Goal: Information Seeking & Learning: Learn about a topic

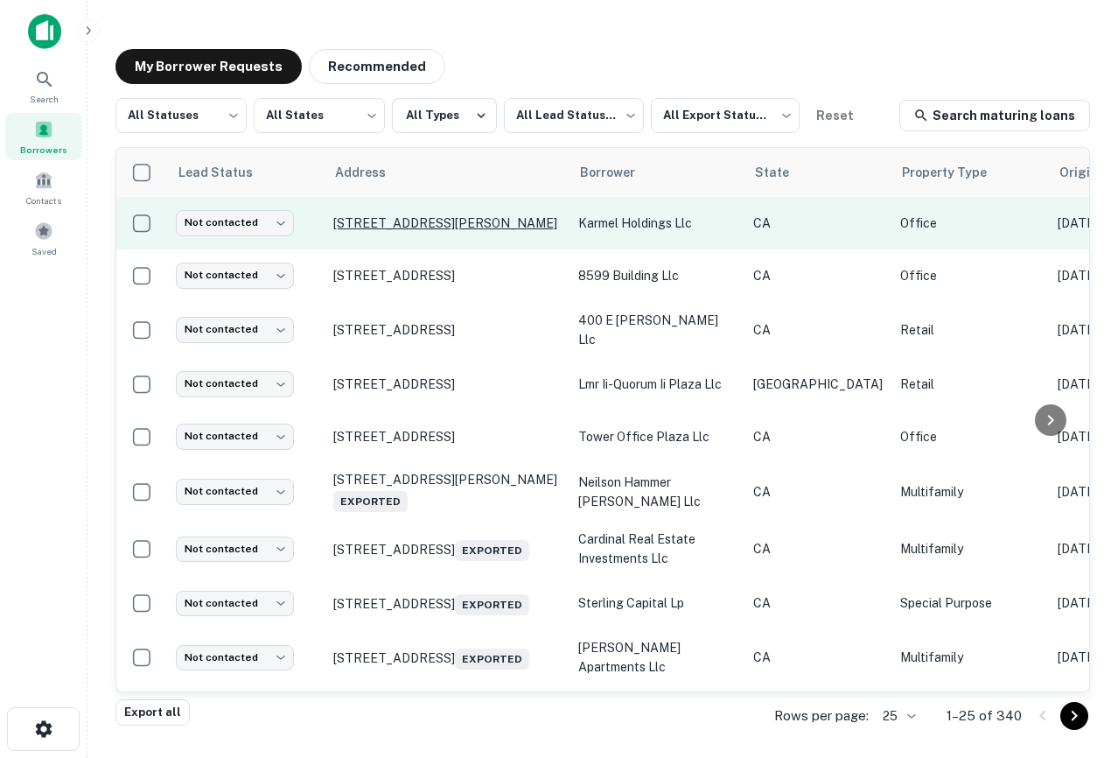
click at [439, 222] on p "[STREET_ADDRESS][PERSON_NAME]" at bounding box center [446, 223] width 227 height 16
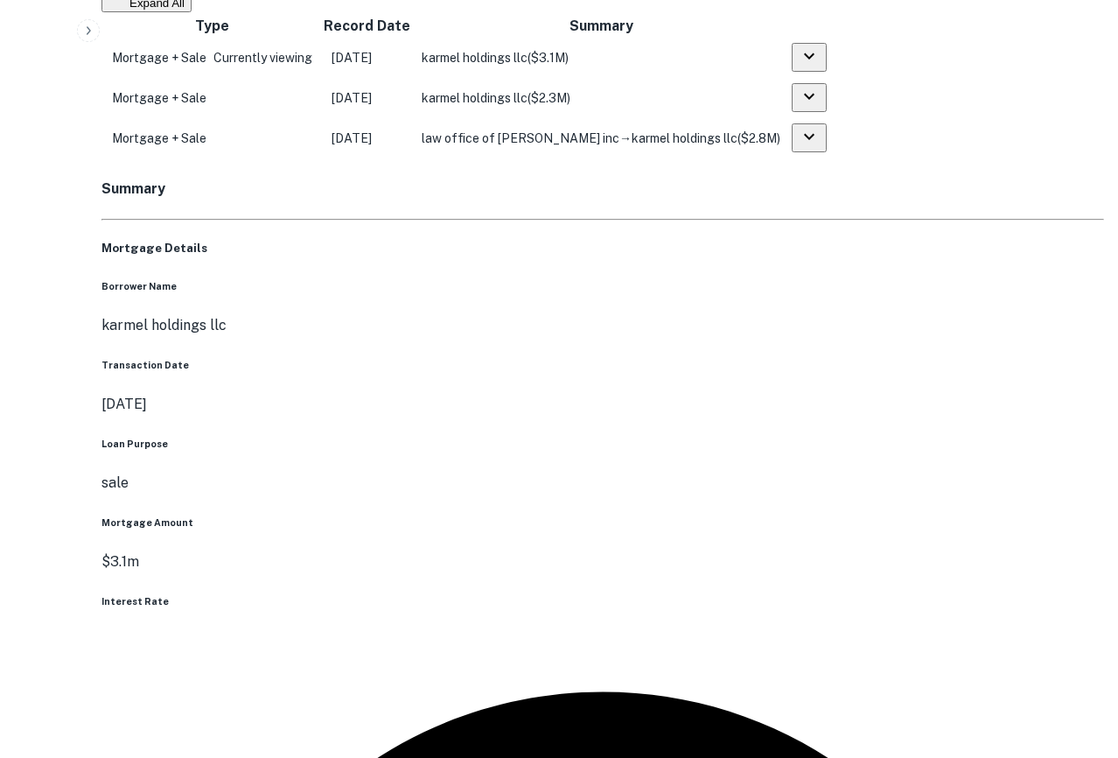
scroll to position [1886, 0]
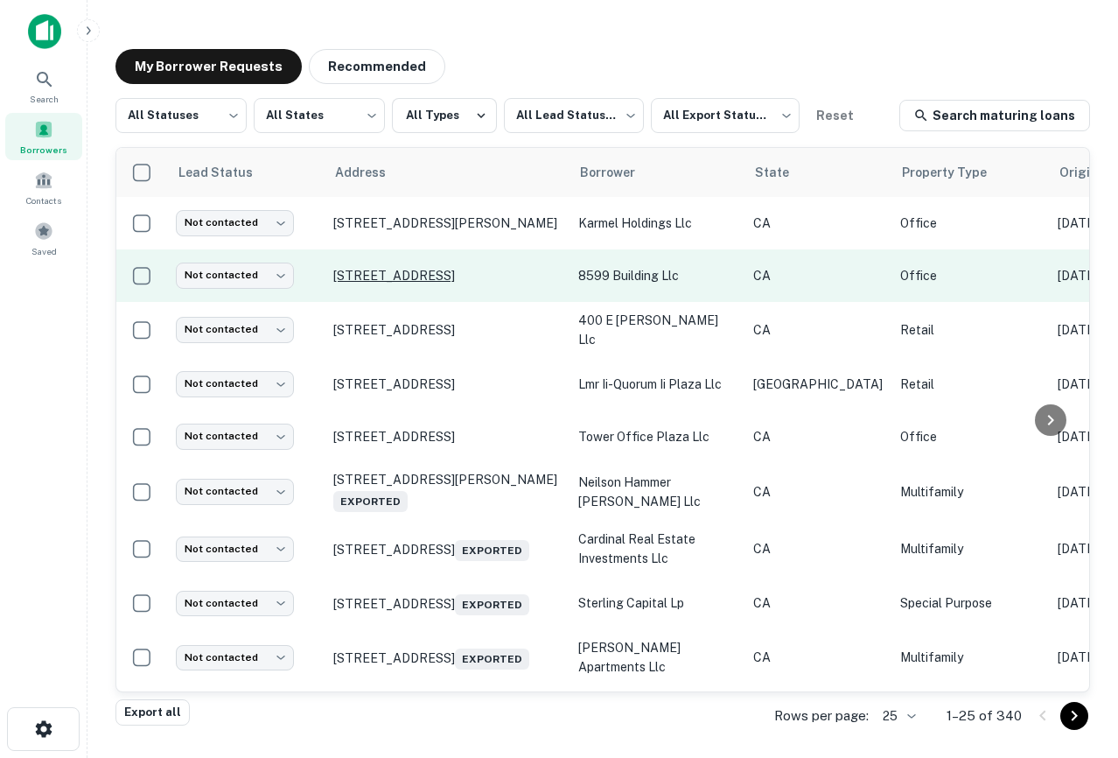
click at [458, 276] on p "[STREET_ADDRESS]" at bounding box center [446, 276] width 227 height 16
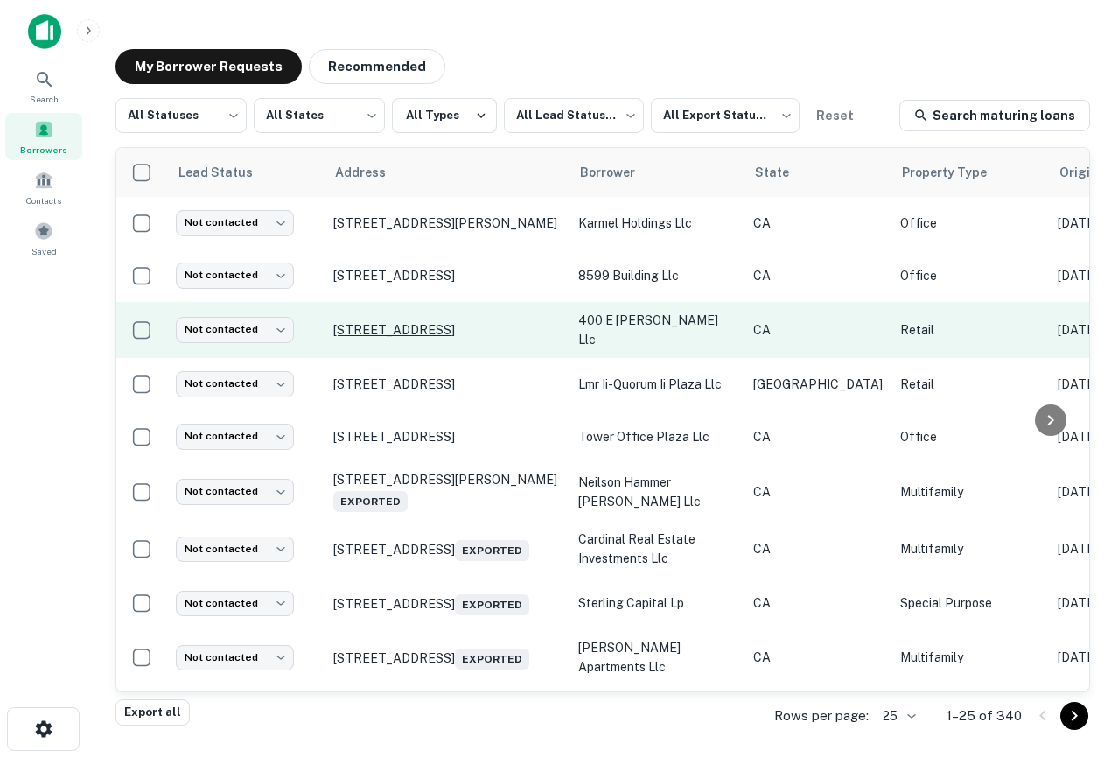
click at [464, 325] on p "[STREET_ADDRESS]" at bounding box center [446, 330] width 227 height 16
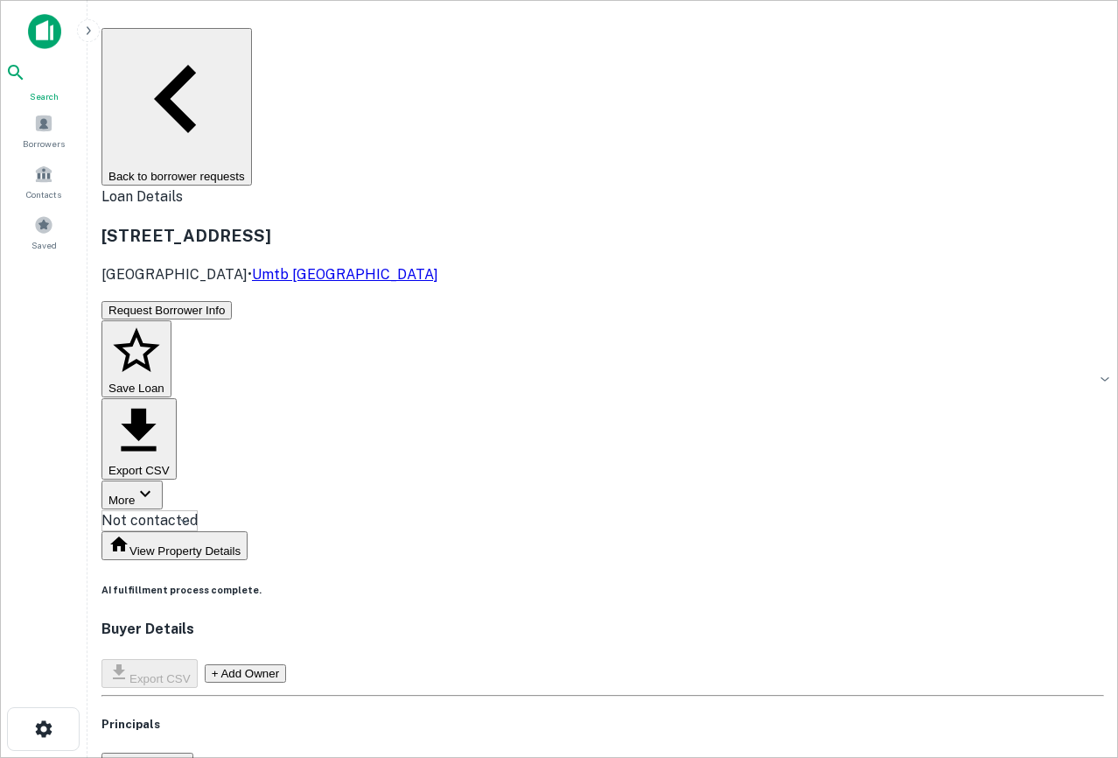
click at [45, 90] on div "Search" at bounding box center [43, 82] width 77 height 41
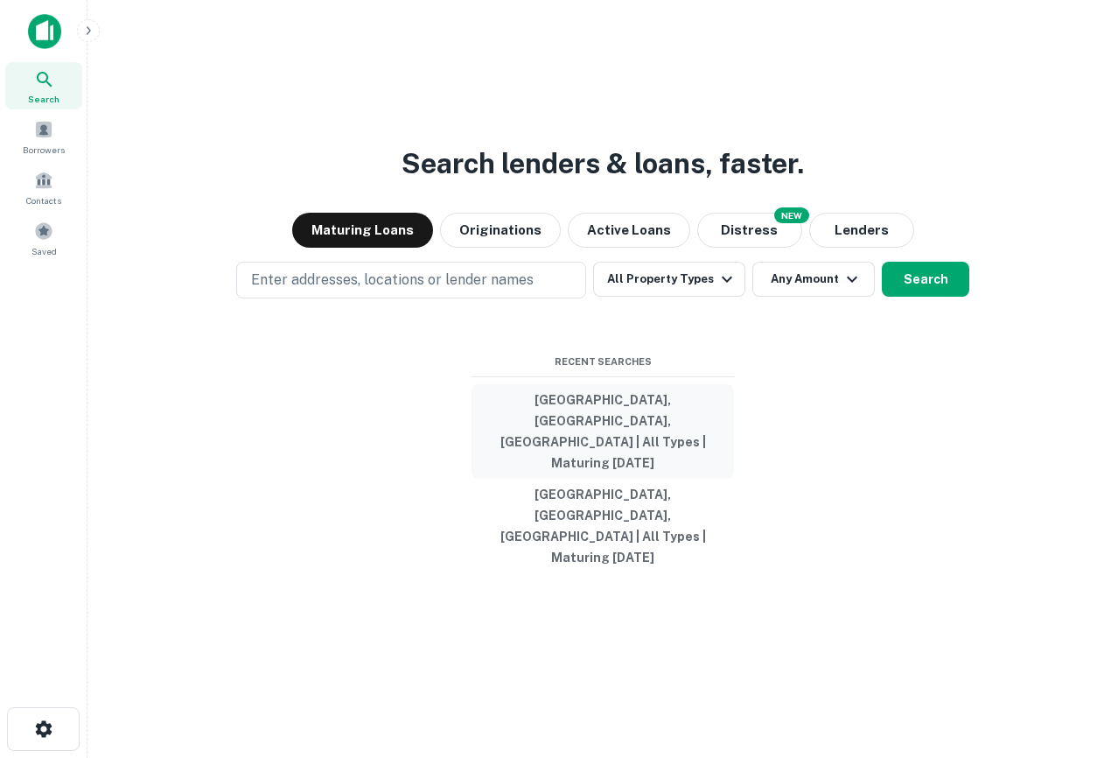
click at [633, 465] on button "Los Angeles, CA, USA | All Types | Maturing In 1 Year" at bounding box center [603, 431] width 262 height 94
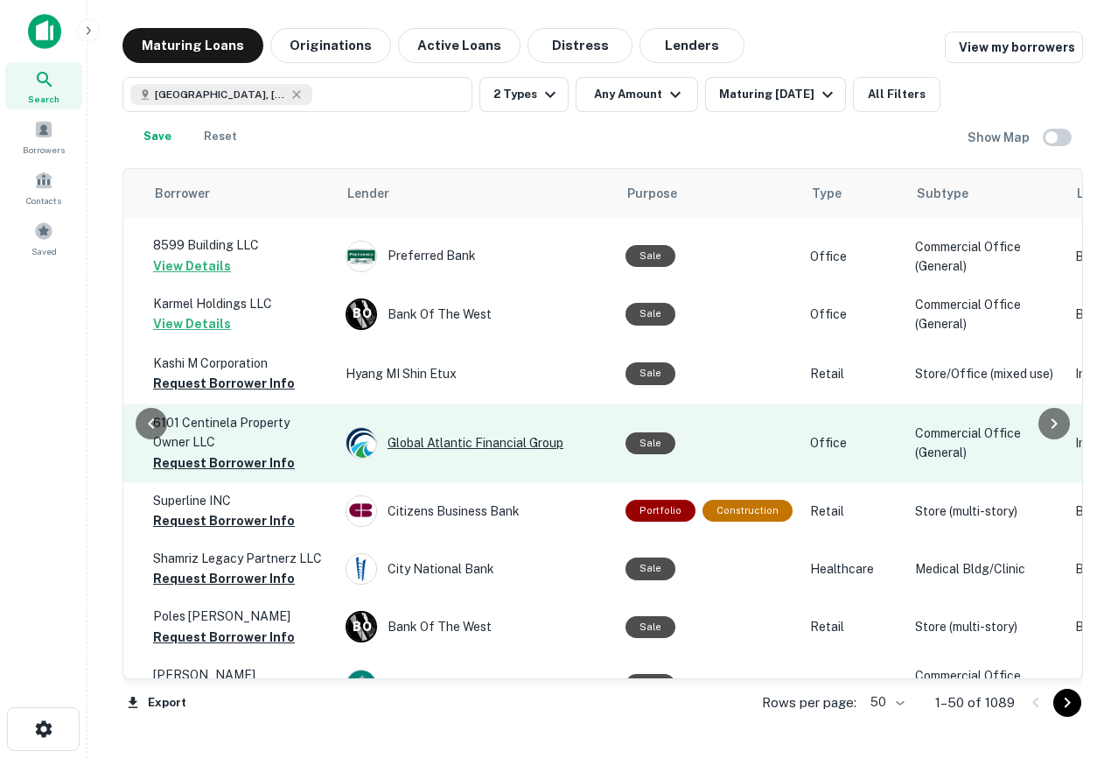
scroll to position [49, 624]
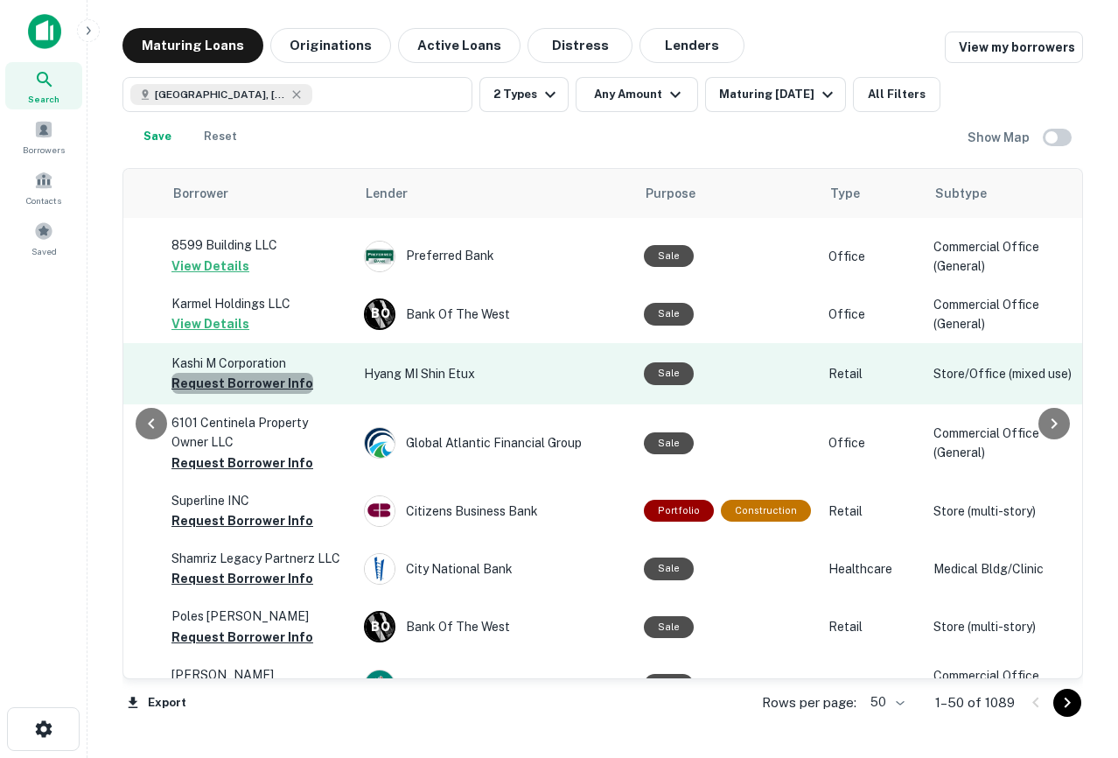
click at [268, 394] on button "Request Borrower Info" at bounding box center [242, 383] width 142 height 21
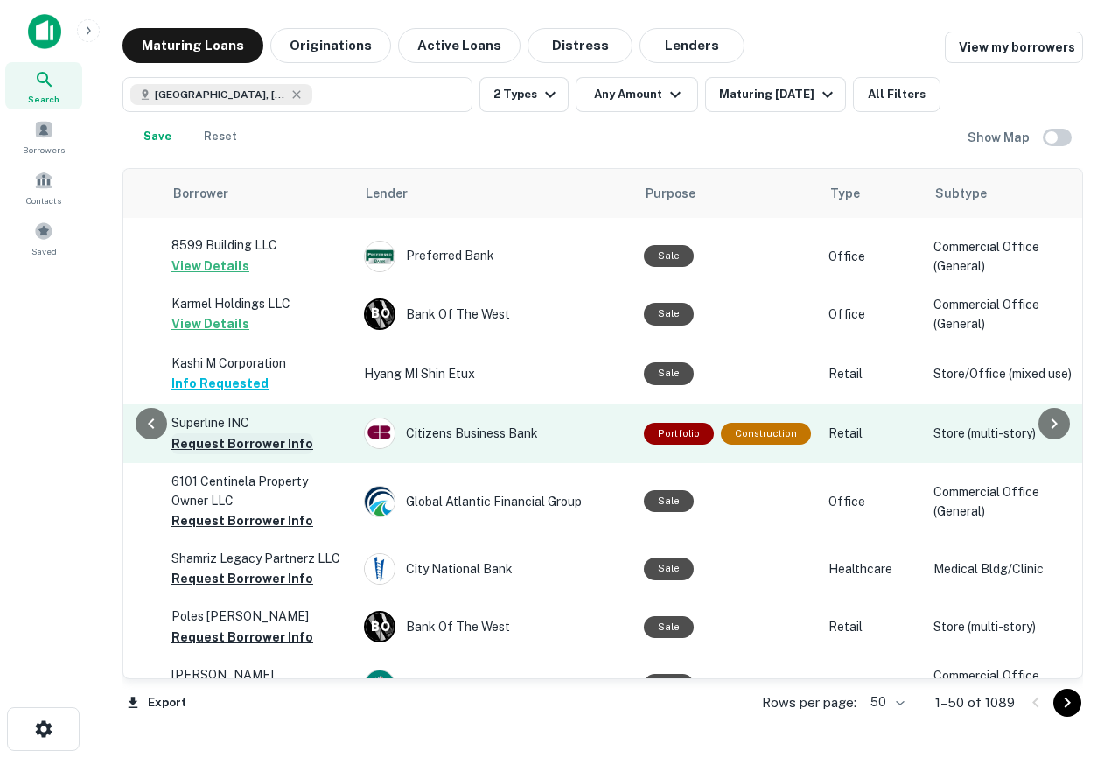
click at [240, 454] on button "Request Borrower Info" at bounding box center [242, 443] width 142 height 21
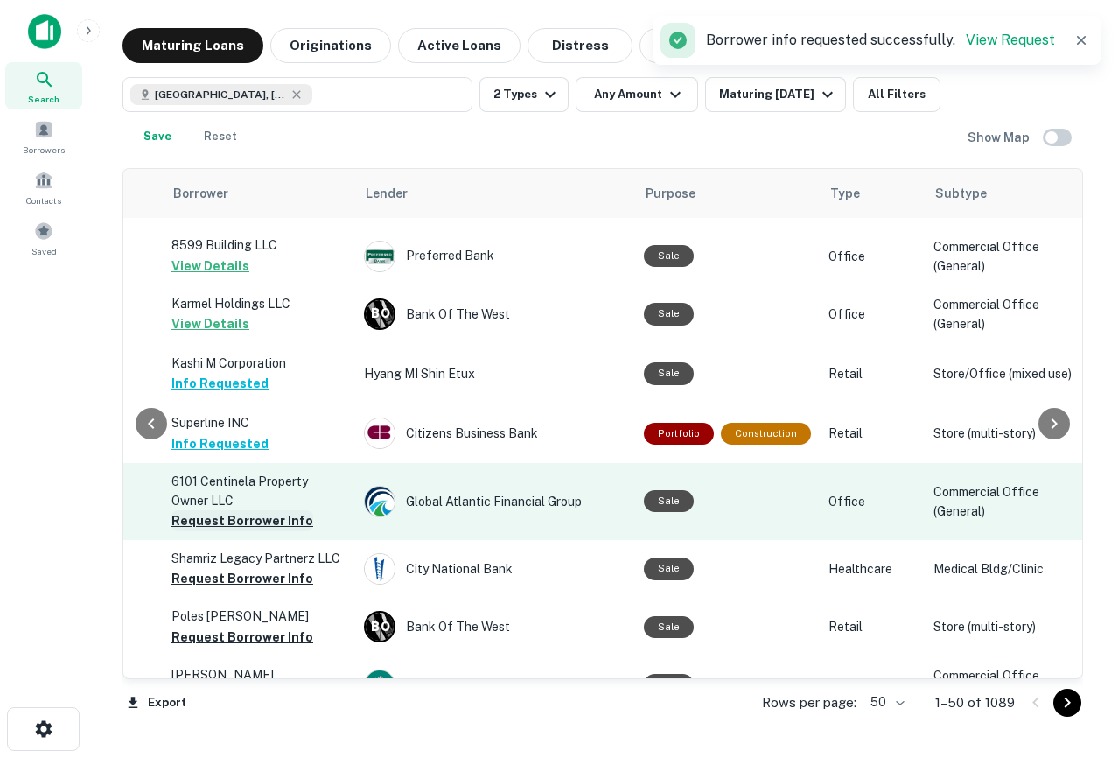
click at [236, 531] on button "Request Borrower Info" at bounding box center [242, 520] width 142 height 21
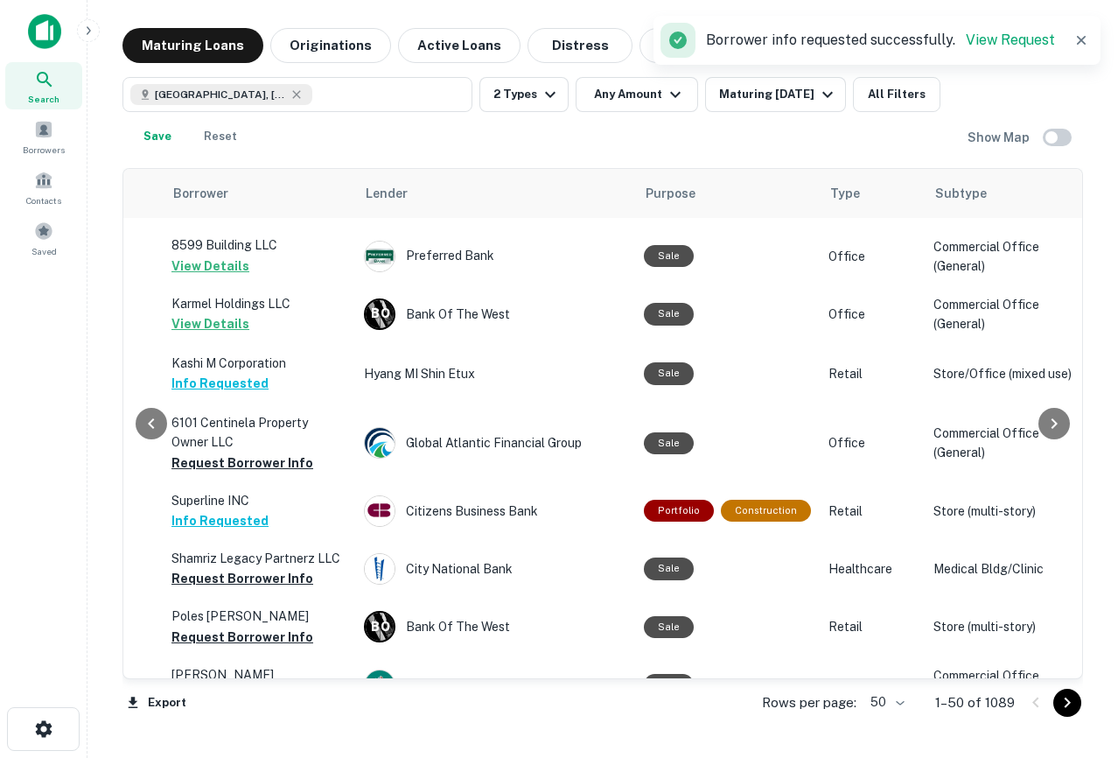
scroll to position [49, 0]
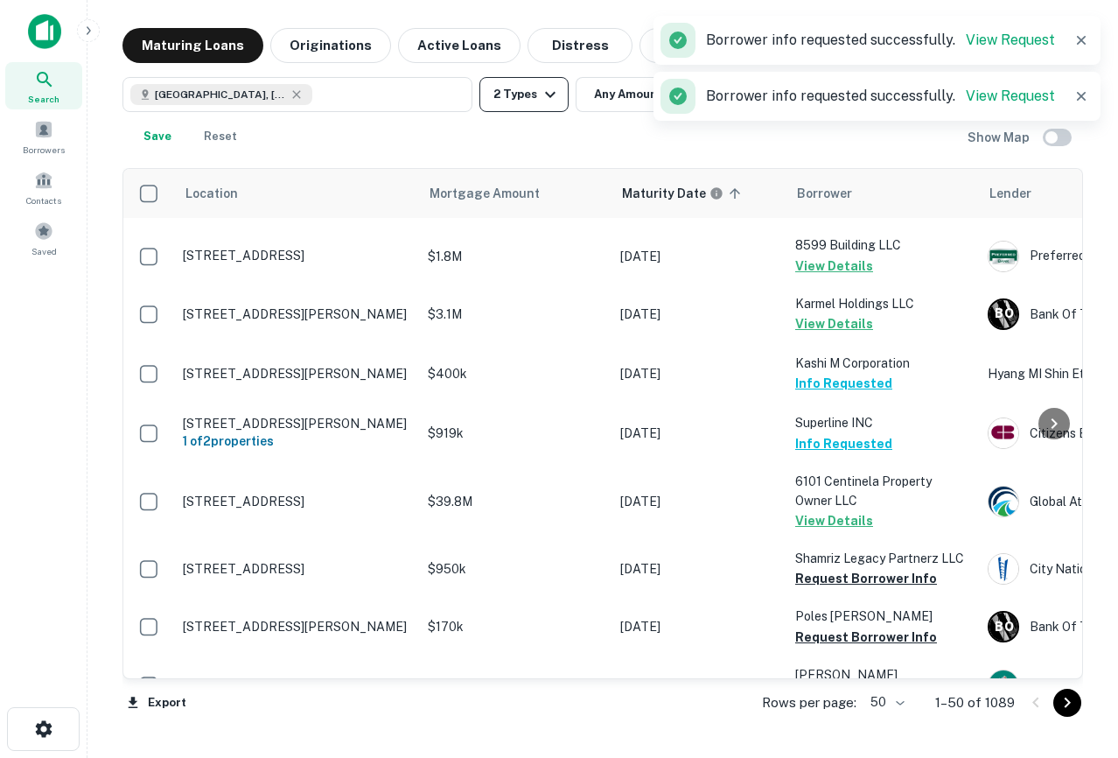
click at [531, 95] on button "2 Types" at bounding box center [523, 94] width 89 height 35
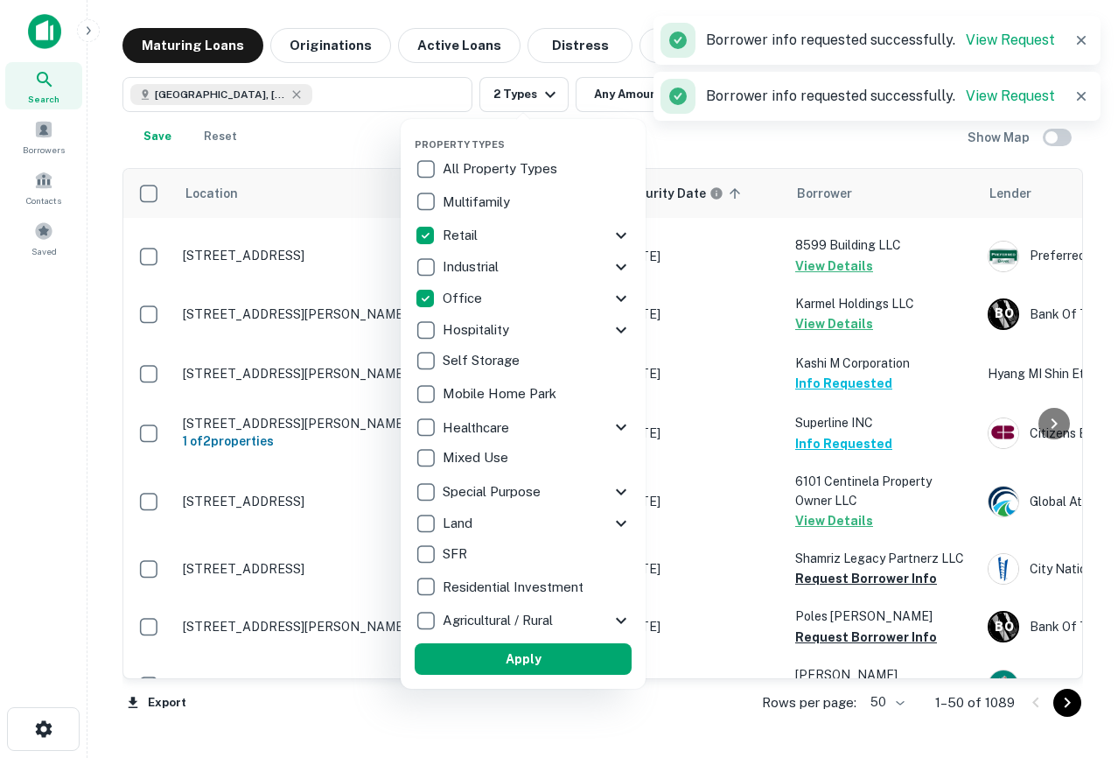
click at [45, 19] on div at bounding box center [559, 379] width 1118 height 758
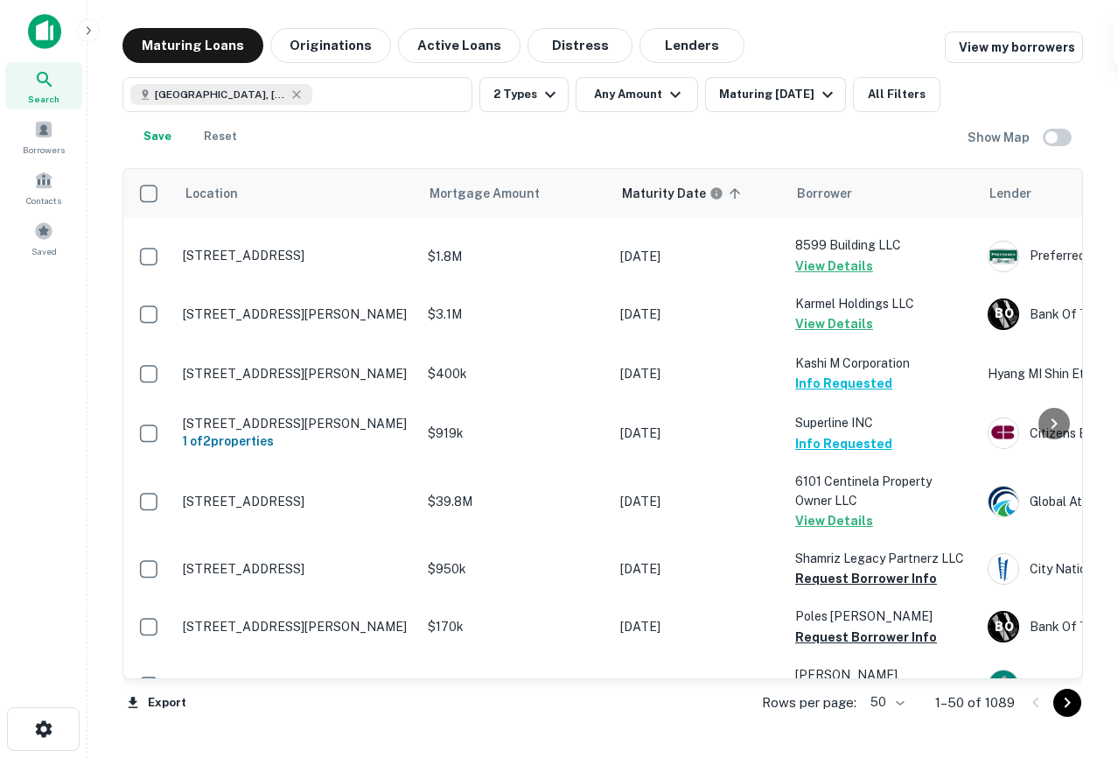
click at [42, 22] on img at bounding box center [44, 31] width 33 height 35
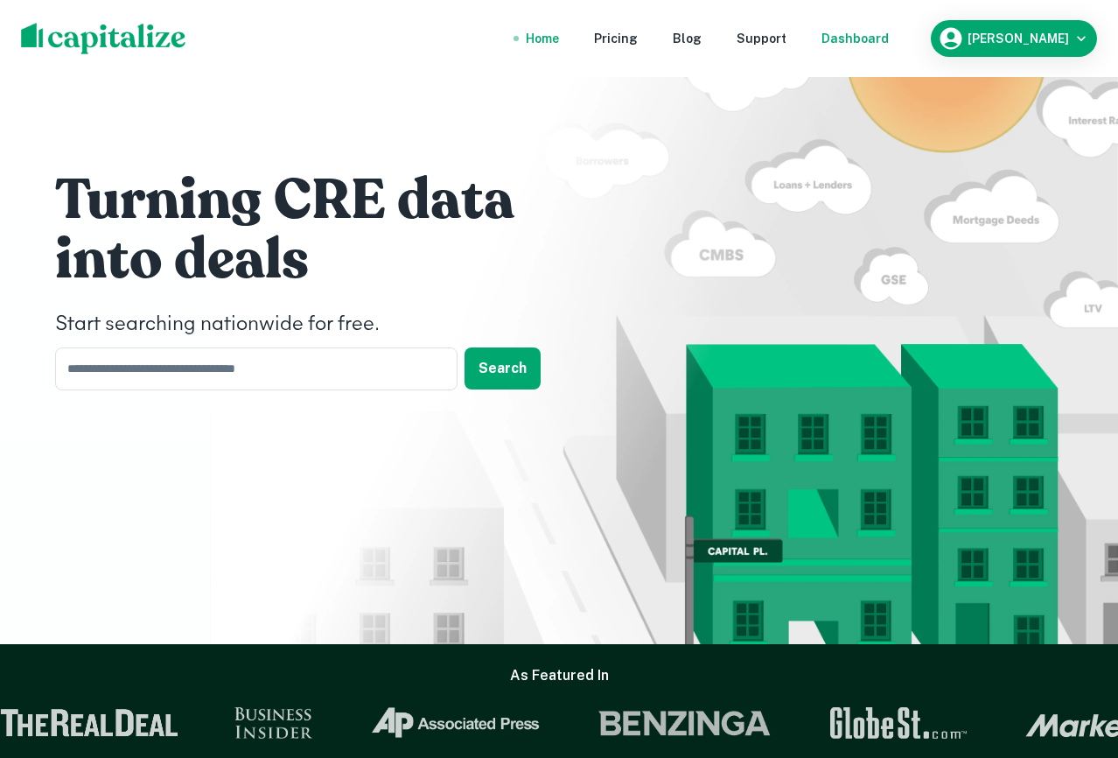
click at [889, 42] on div "Dashboard" at bounding box center [854, 38] width 67 height 19
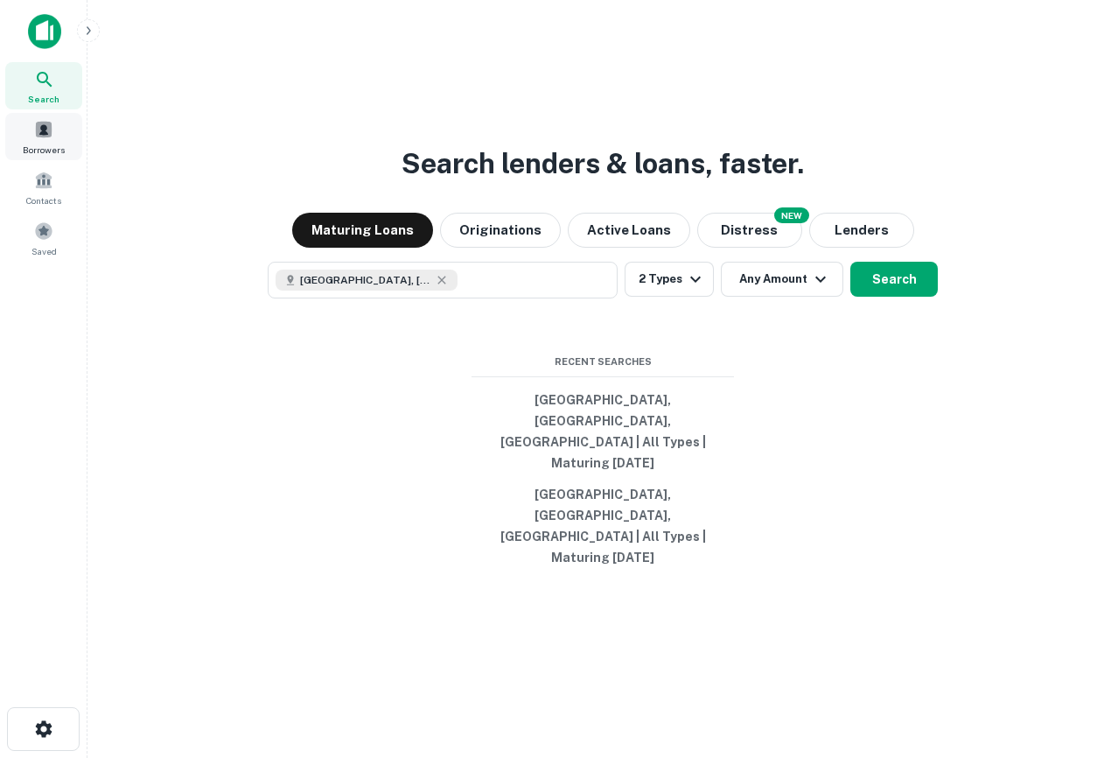
click at [53, 144] on span "Borrowers" at bounding box center [44, 150] width 42 height 14
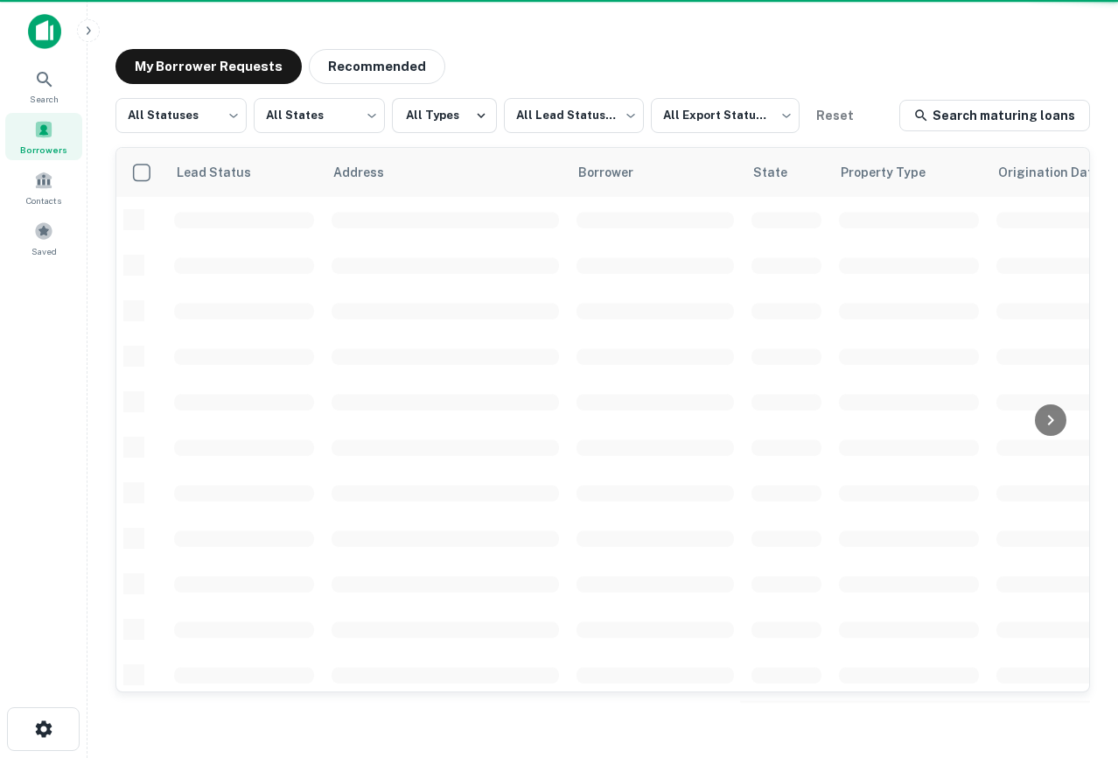
scroll to position [49, 0]
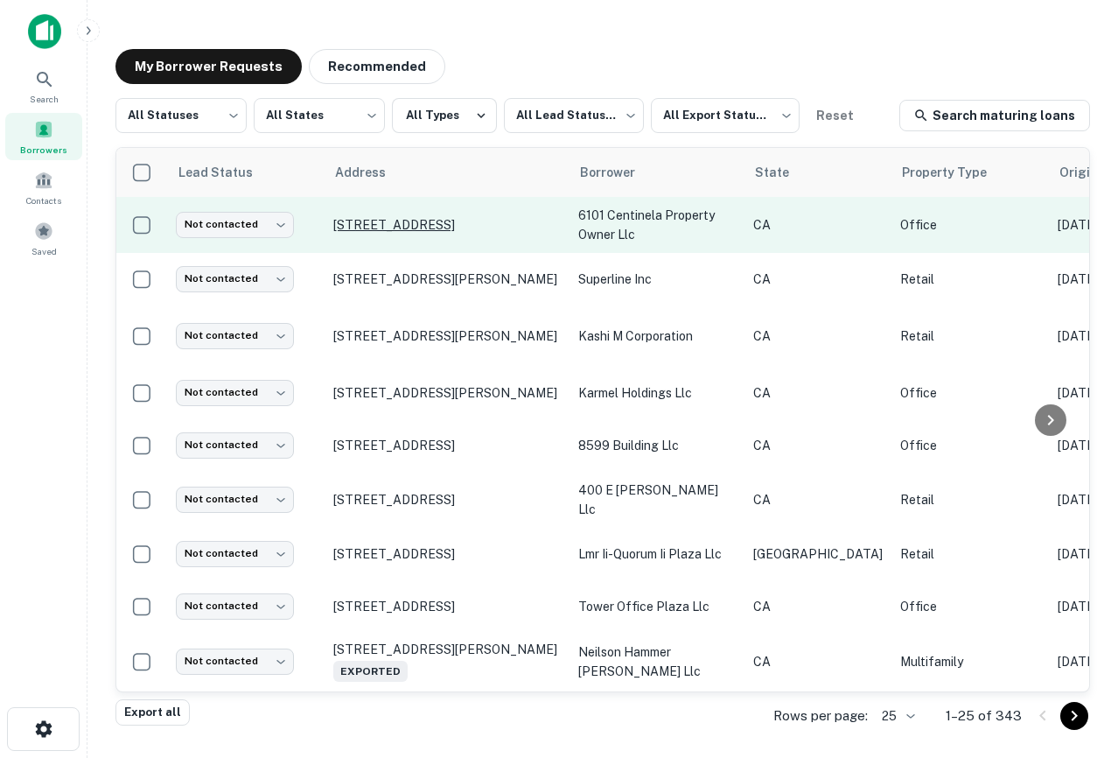
click at [395, 217] on p "[STREET_ADDRESS]" at bounding box center [446, 225] width 227 height 16
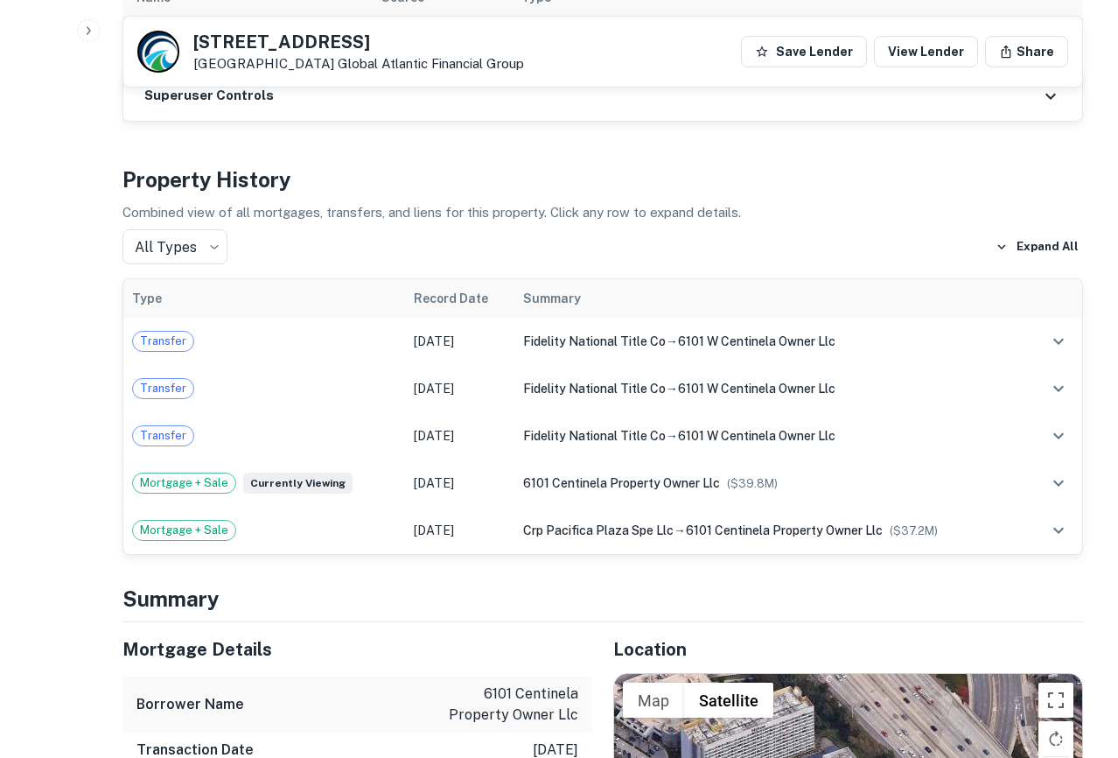
scroll to position [1146, 0]
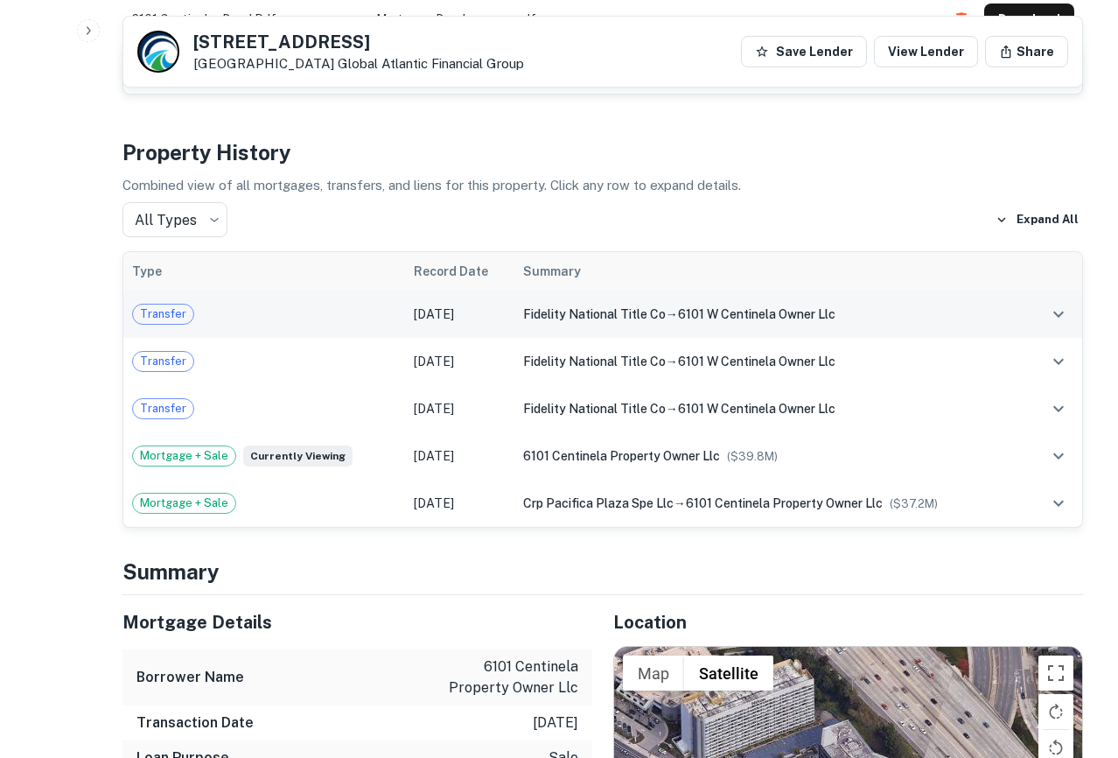
click at [762, 307] on span "6101 w centinela owner llc" at bounding box center [756, 314] width 157 height 14
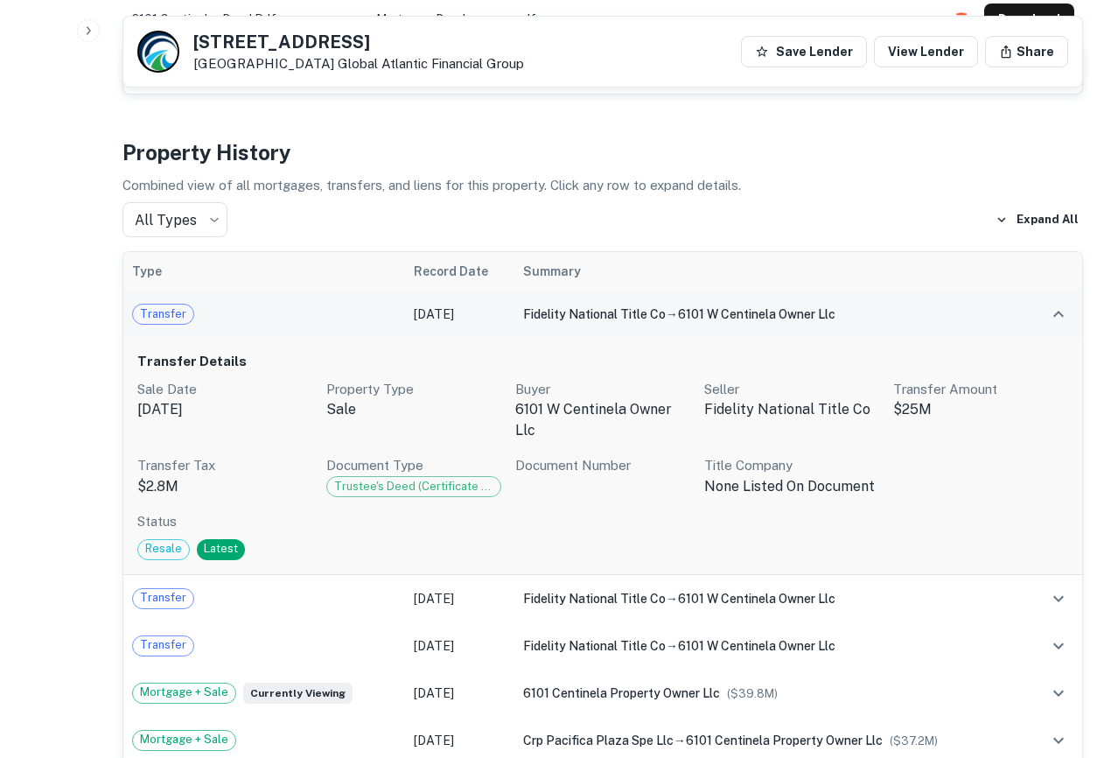
click at [786, 307] on span "6101 w centinela owner llc" at bounding box center [756, 314] width 157 height 14
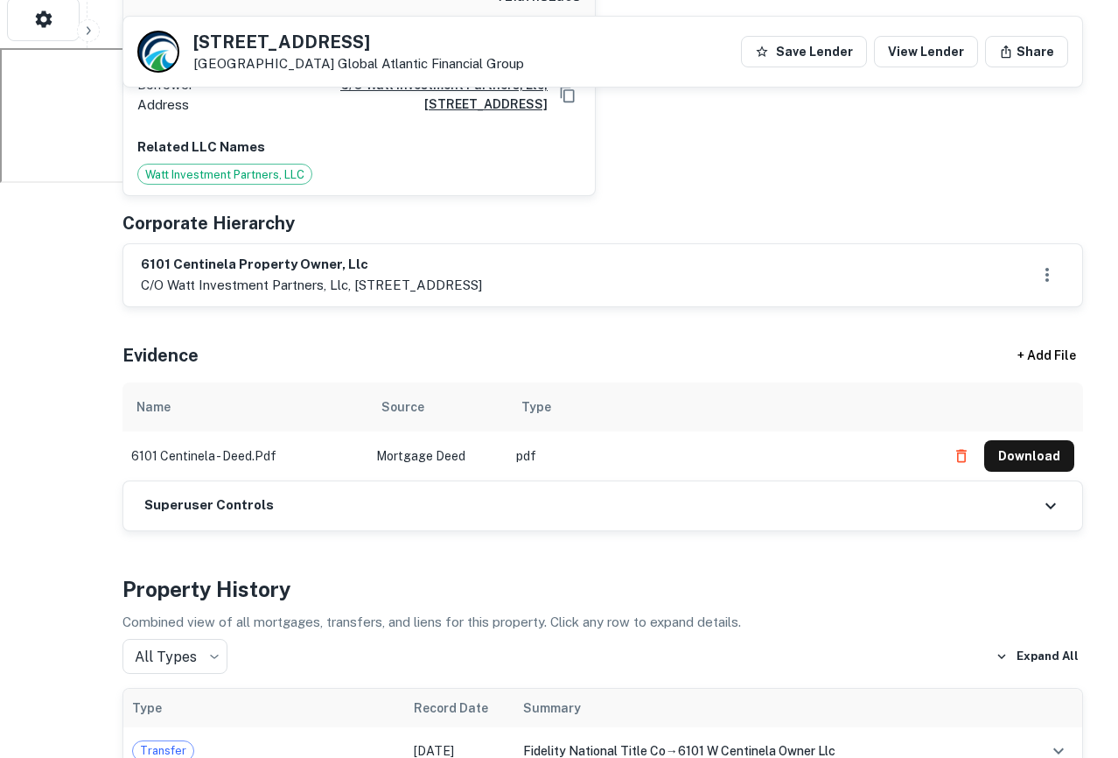
scroll to position [0, 0]
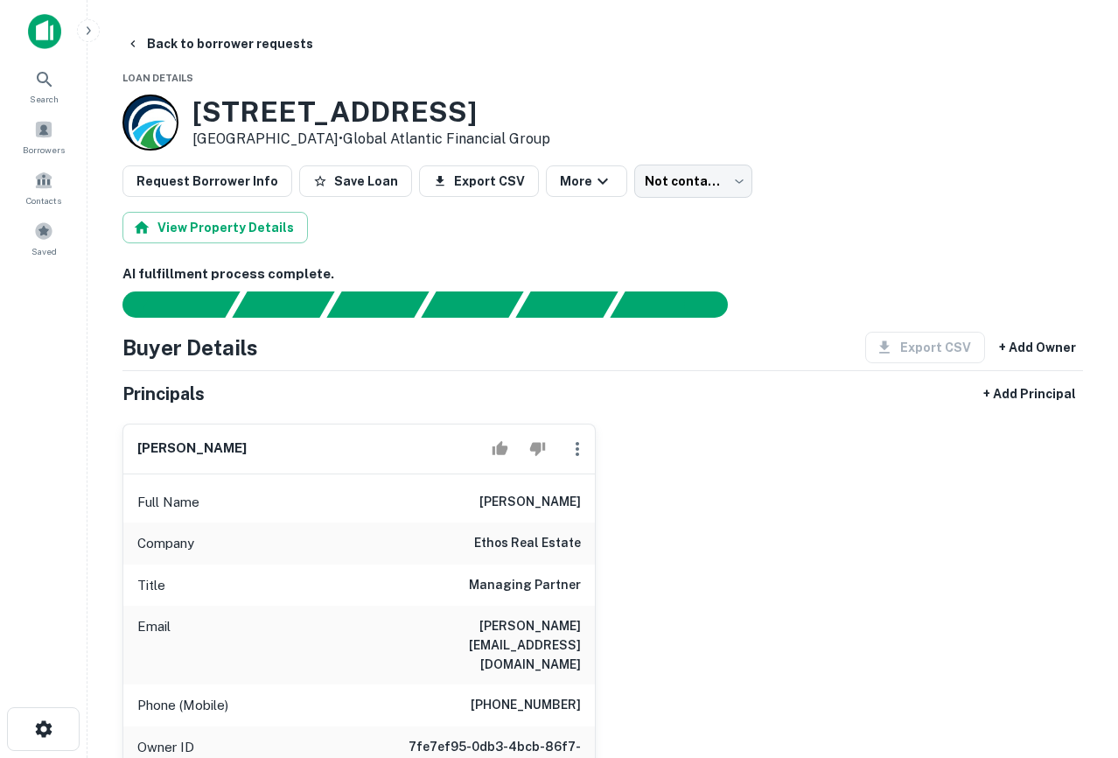
click at [43, 31] on img at bounding box center [44, 31] width 33 height 35
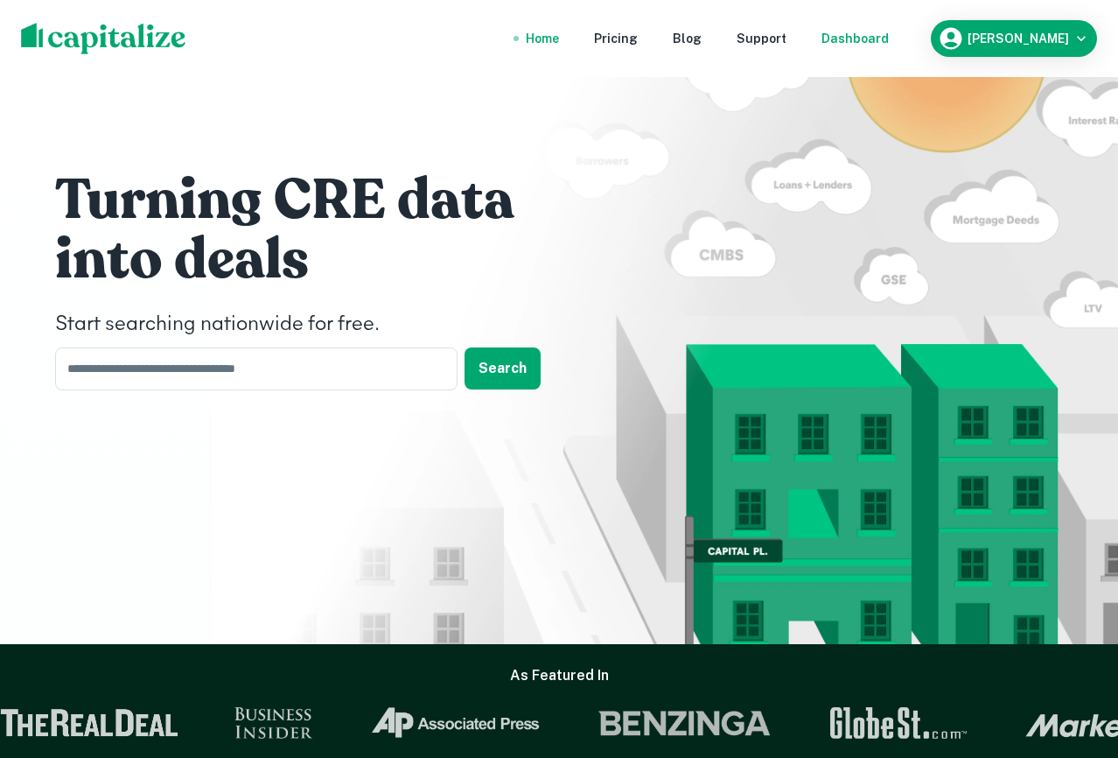
click at [874, 46] on div "Dashboard" at bounding box center [854, 38] width 67 height 19
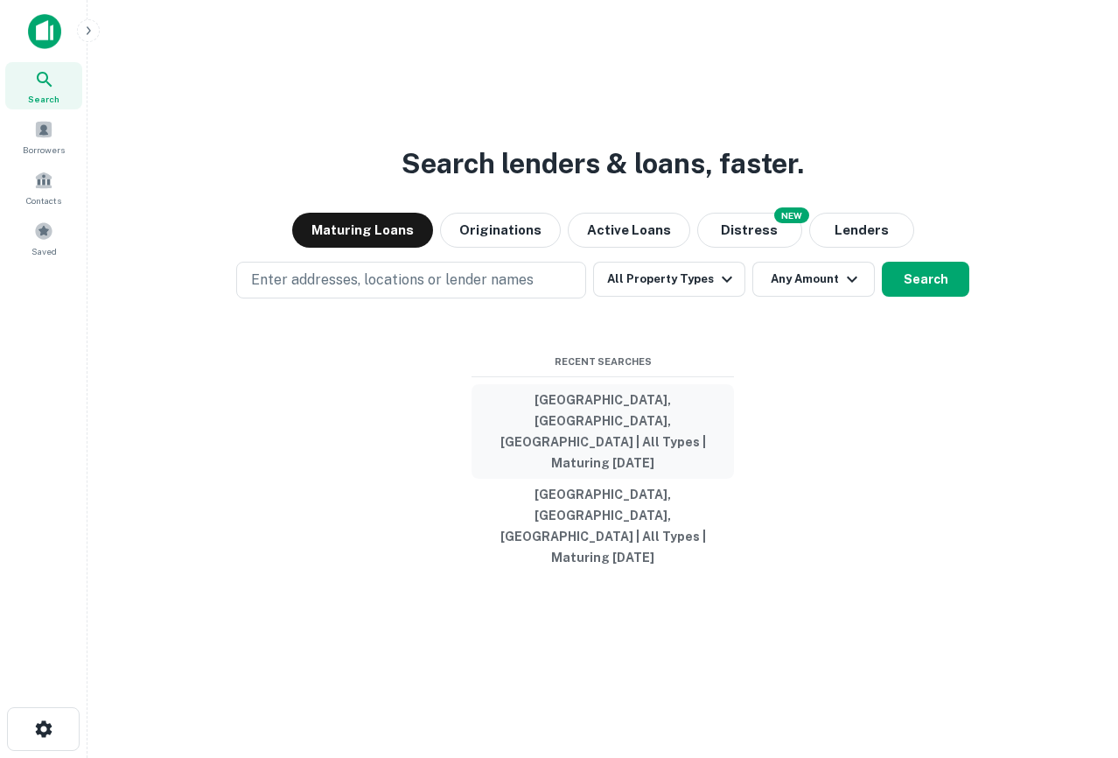
click at [648, 450] on button "Los Angeles, CA, USA | All Types | Maturing In 1 Year" at bounding box center [603, 431] width 262 height 94
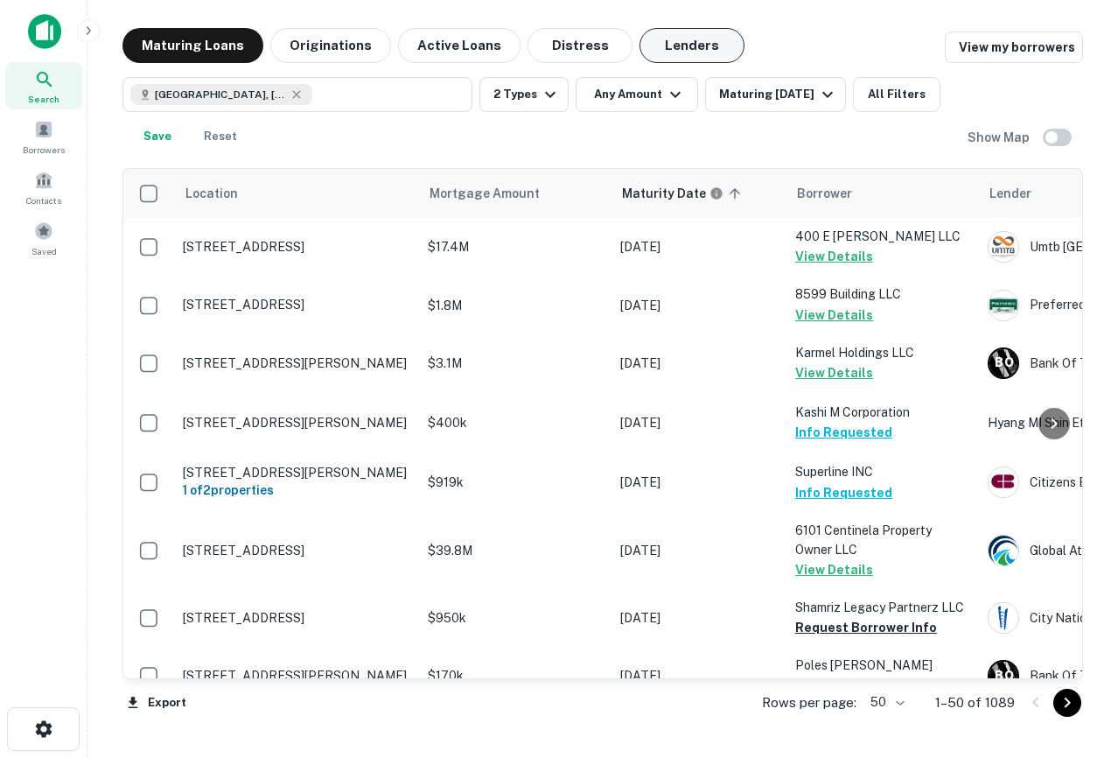
click at [706, 41] on button "Lenders" at bounding box center [691, 45] width 105 height 35
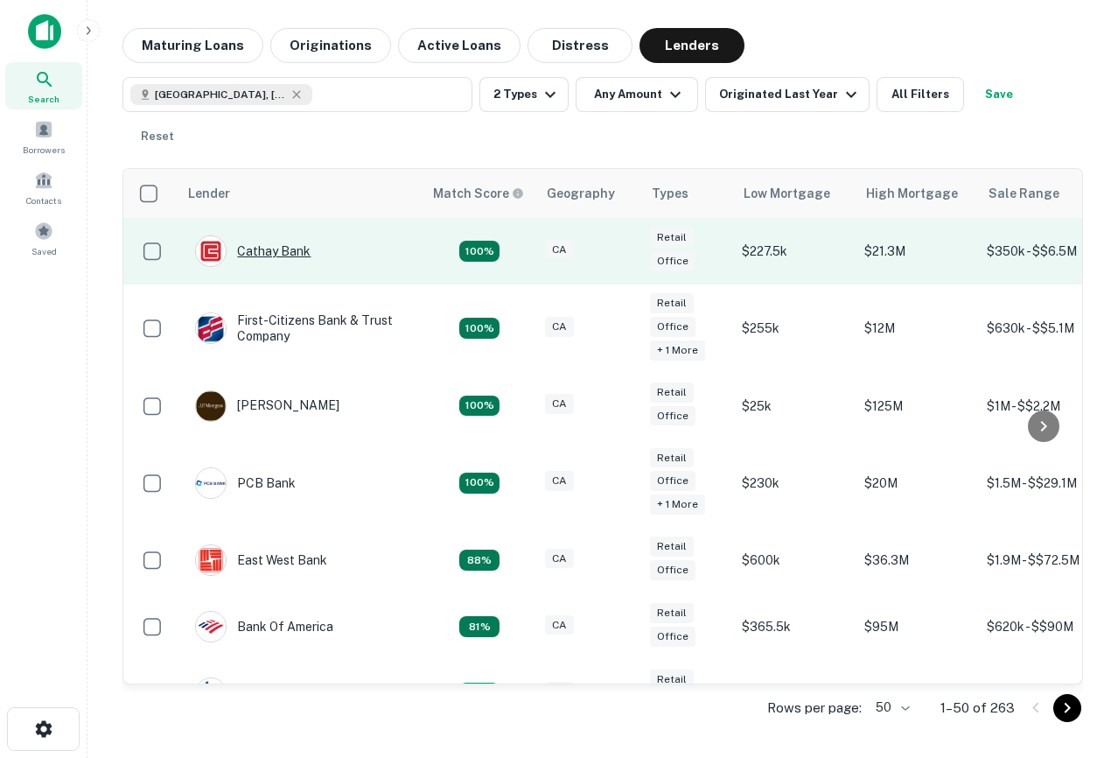
click at [269, 235] on div "Cathay Bank" at bounding box center [252, 250] width 115 height 31
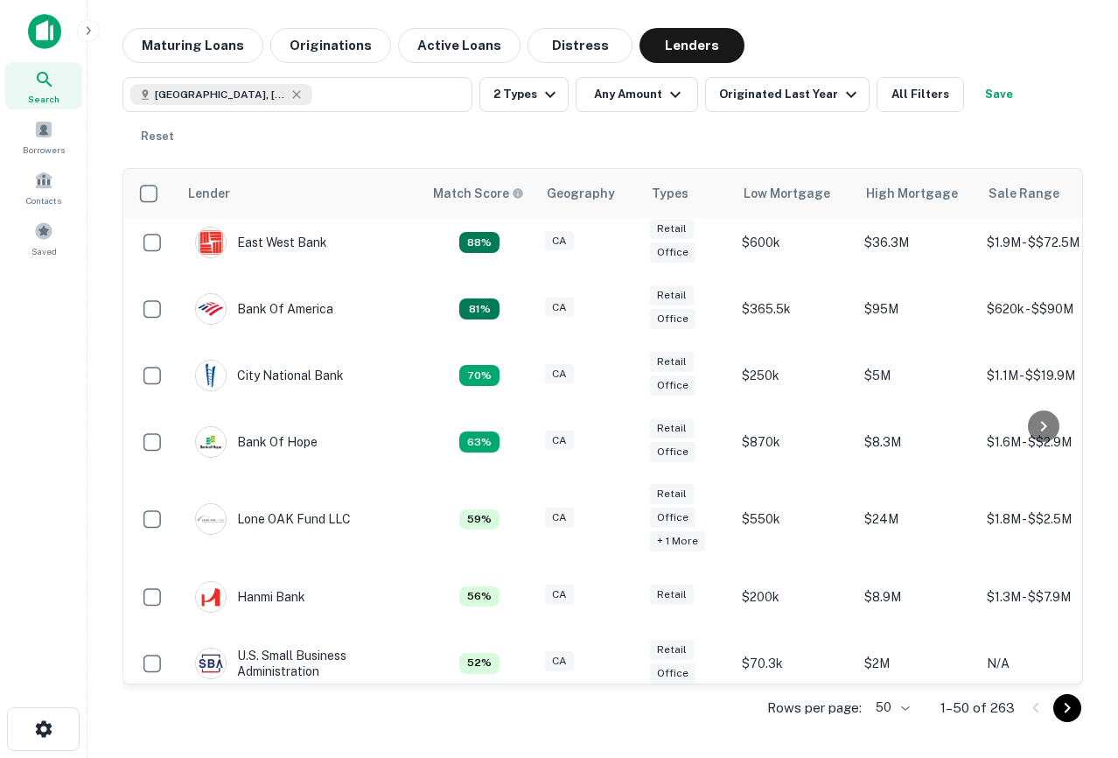
scroll to position [353, 0]
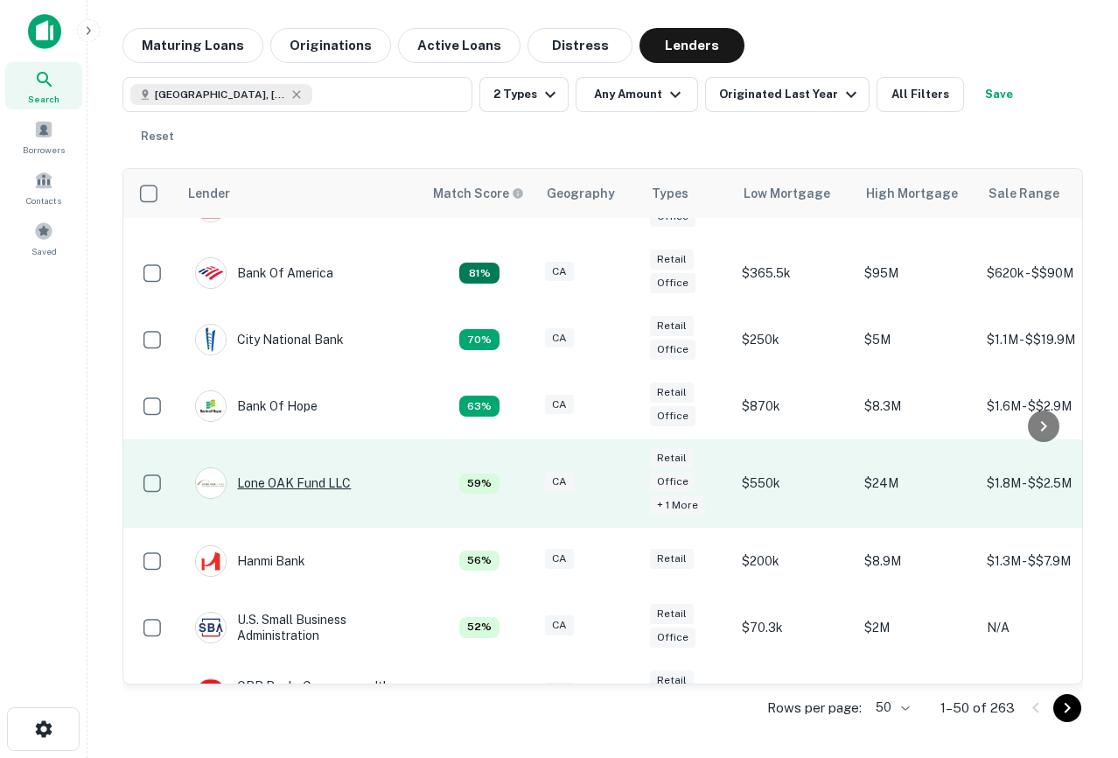
click at [289, 467] on div "Lone OAK Fund LLC" at bounding box center [273, 482] width 156 height 31
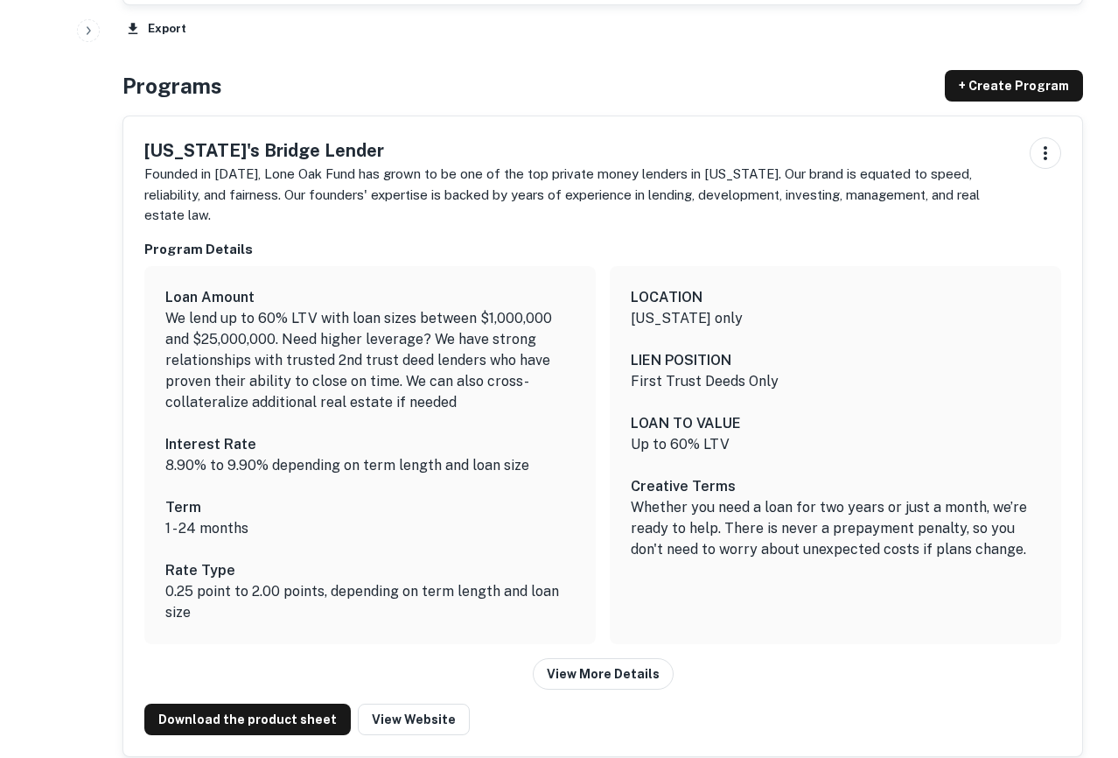
scroll to position [2254, 0]
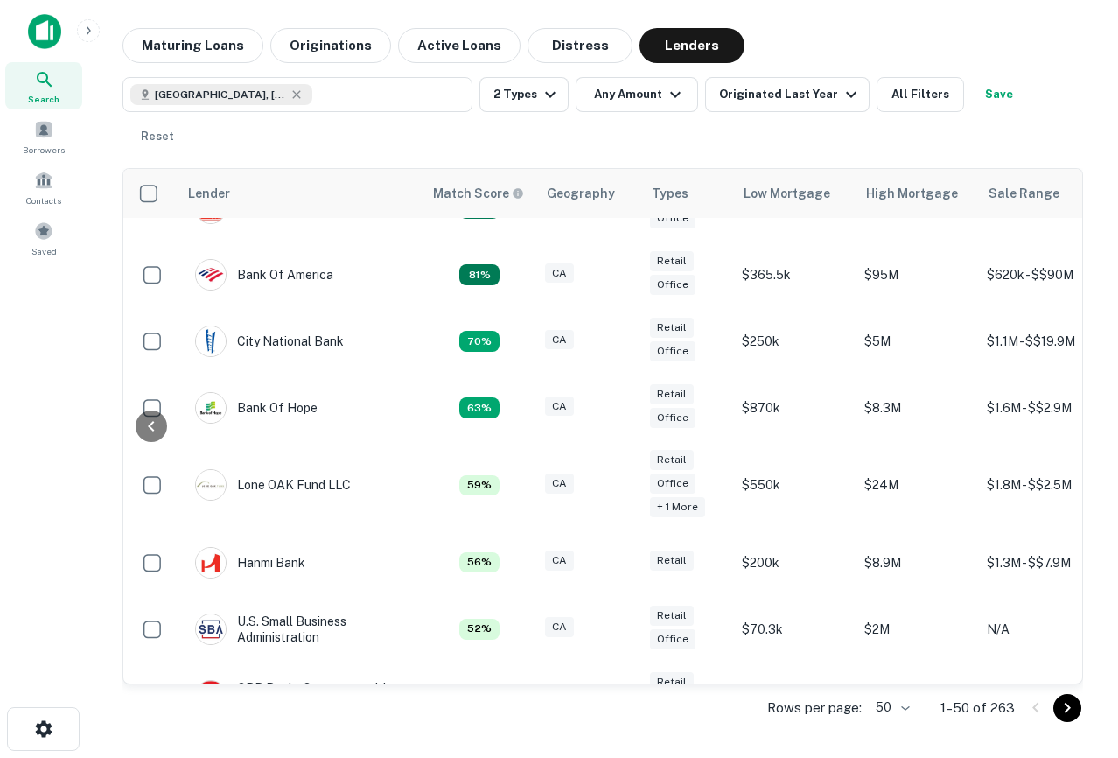
scroll to position [353, 170]
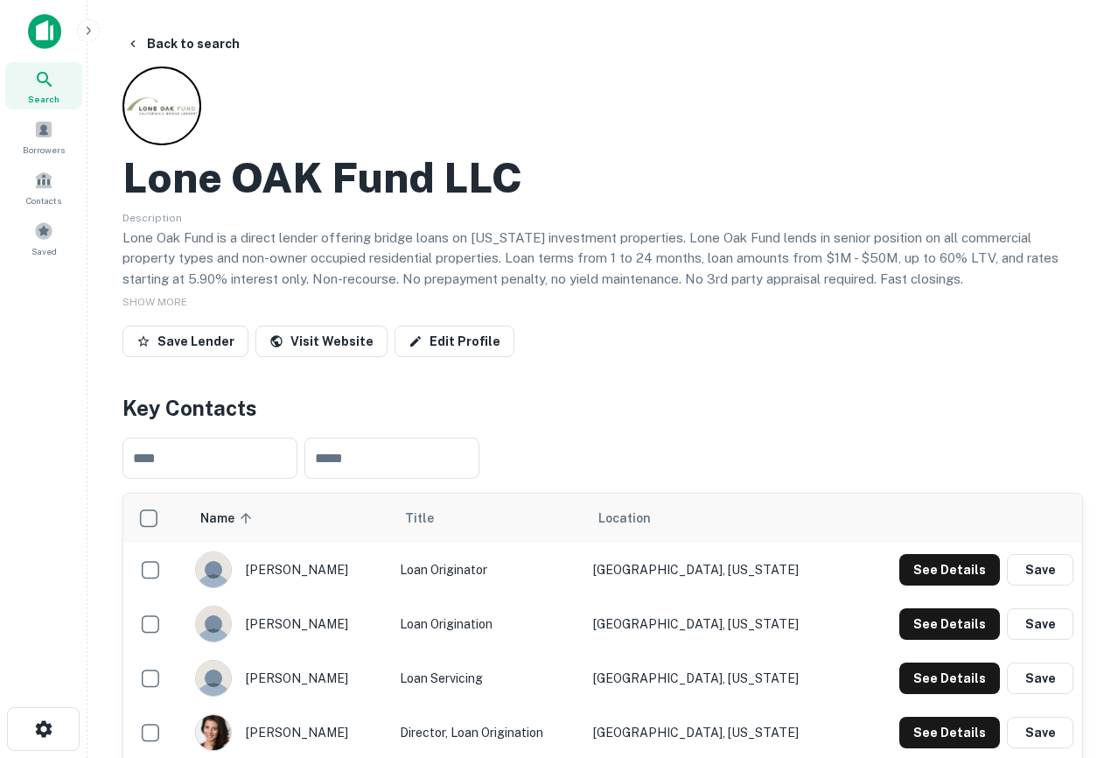
click at [45, 27] on img at bounding box center [44, 31] width 33 height 35
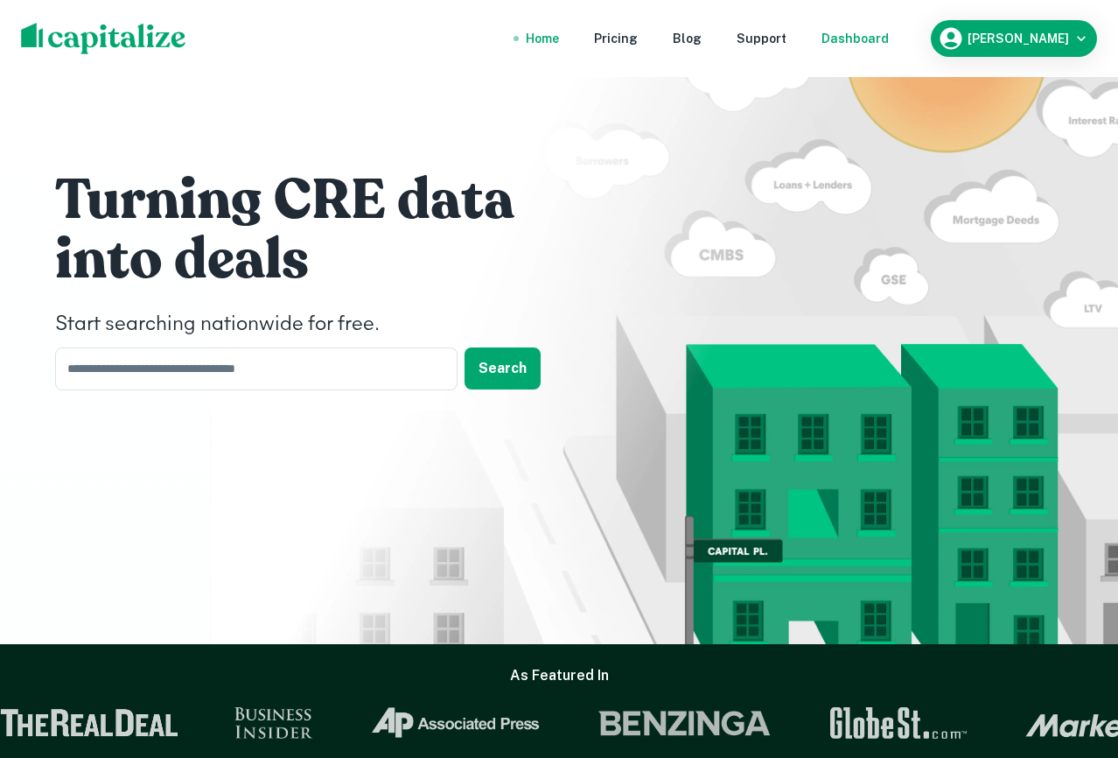
click at [889, 38] on div "Dashboard" at bounding box center [854, 38] width 67 height 19
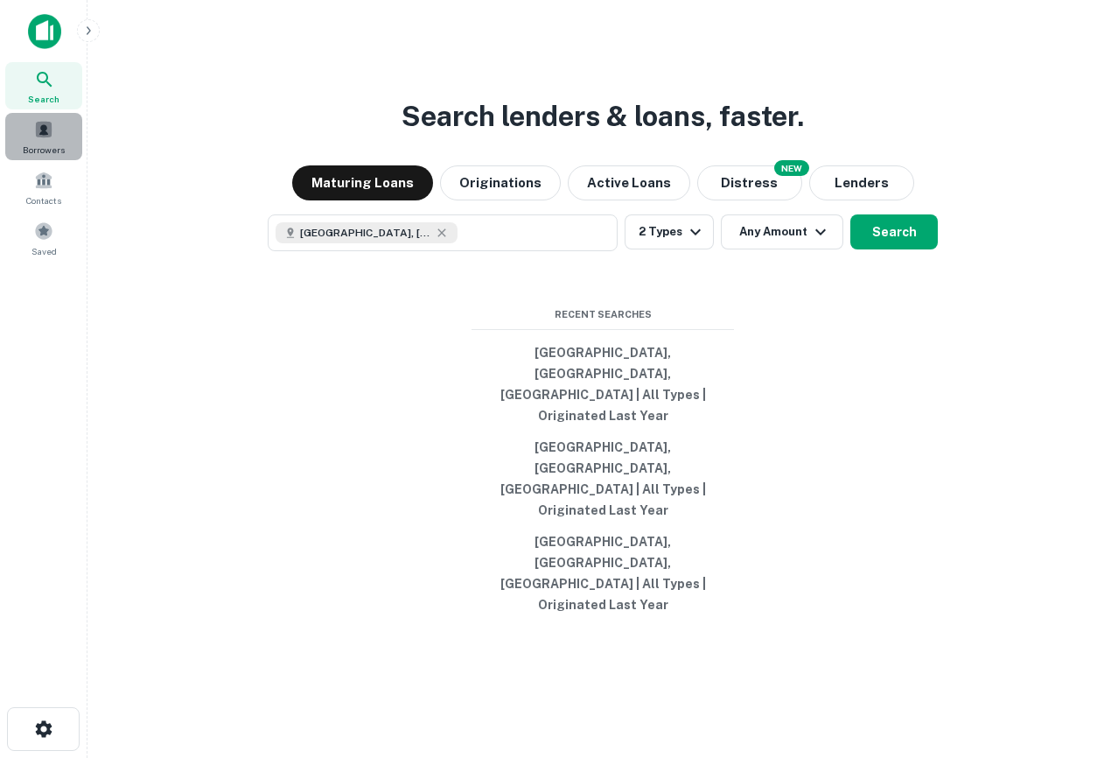
click at [54, 133] on div "Borrowers" at bounding box center [43, 136] width 77 height 47
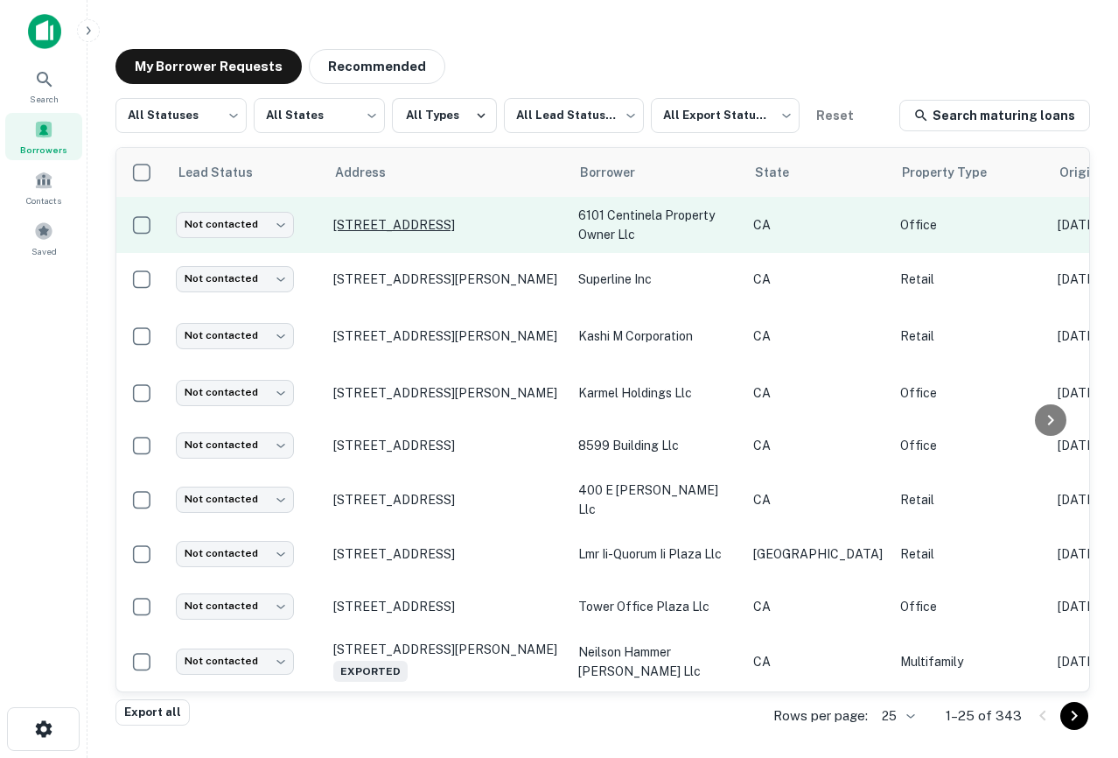
click at [419, 217] on p "[STREET_ADDRESS]" at bounding box center [446, 225] width 227 height 16
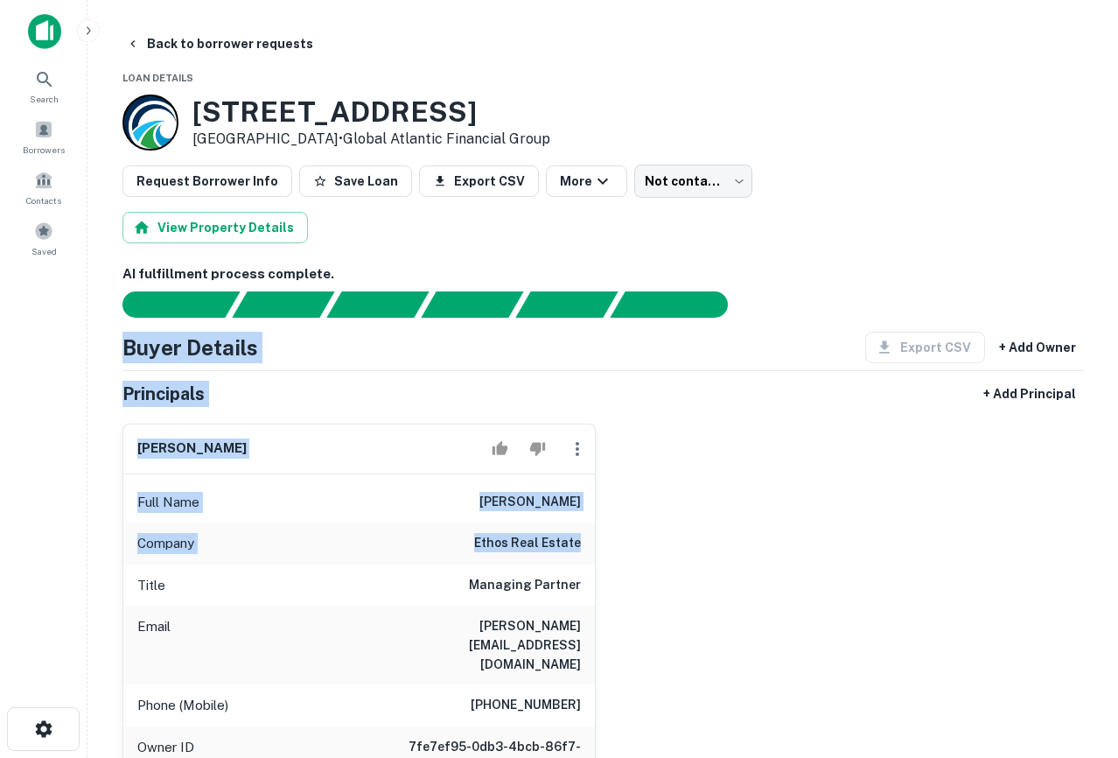
drag, startPoint x: 660, startPoint y: 549, endPoint x: 410, endPoint y: 283, distance: 364.5
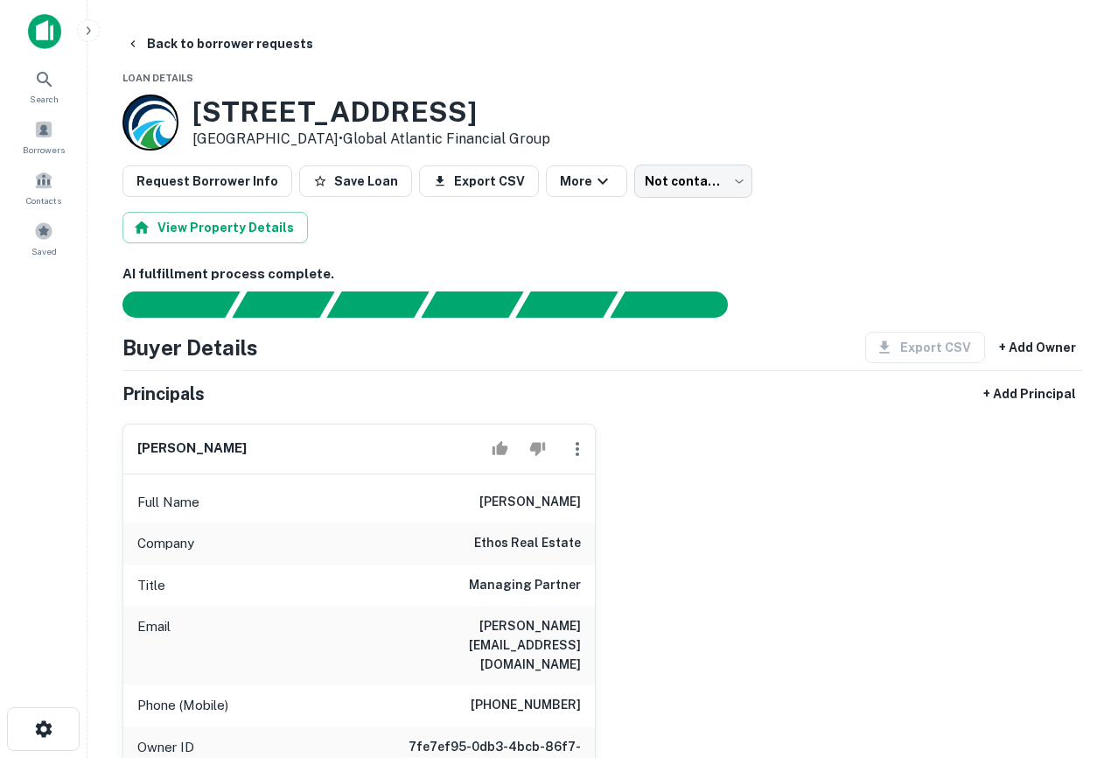
click at [680, 134] on div "[STREET_ADDRESS] • Global Atlantic Financial Group" at bounding box center [602, 122] width 961 height 56
click at [35, 138] on div "Borrowers" at bounding box center [43, 136] width 77 height 47
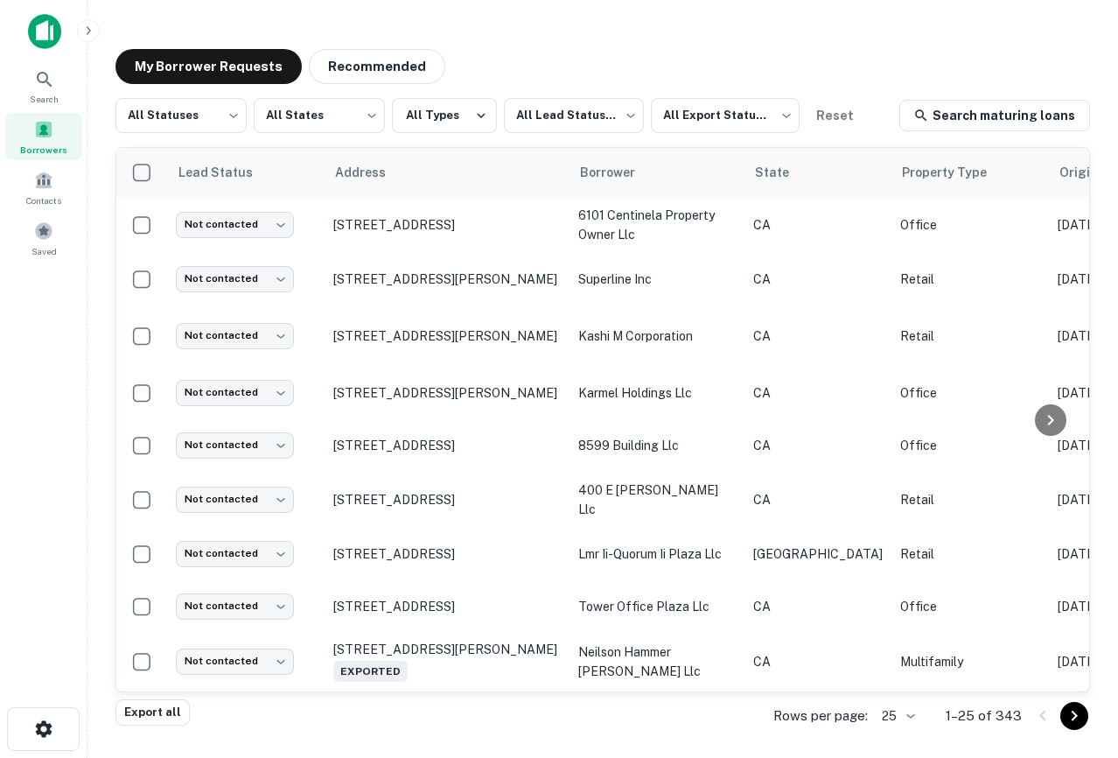
click at [47, 27] on img at bounding box center [44, 31] width 33 height 35
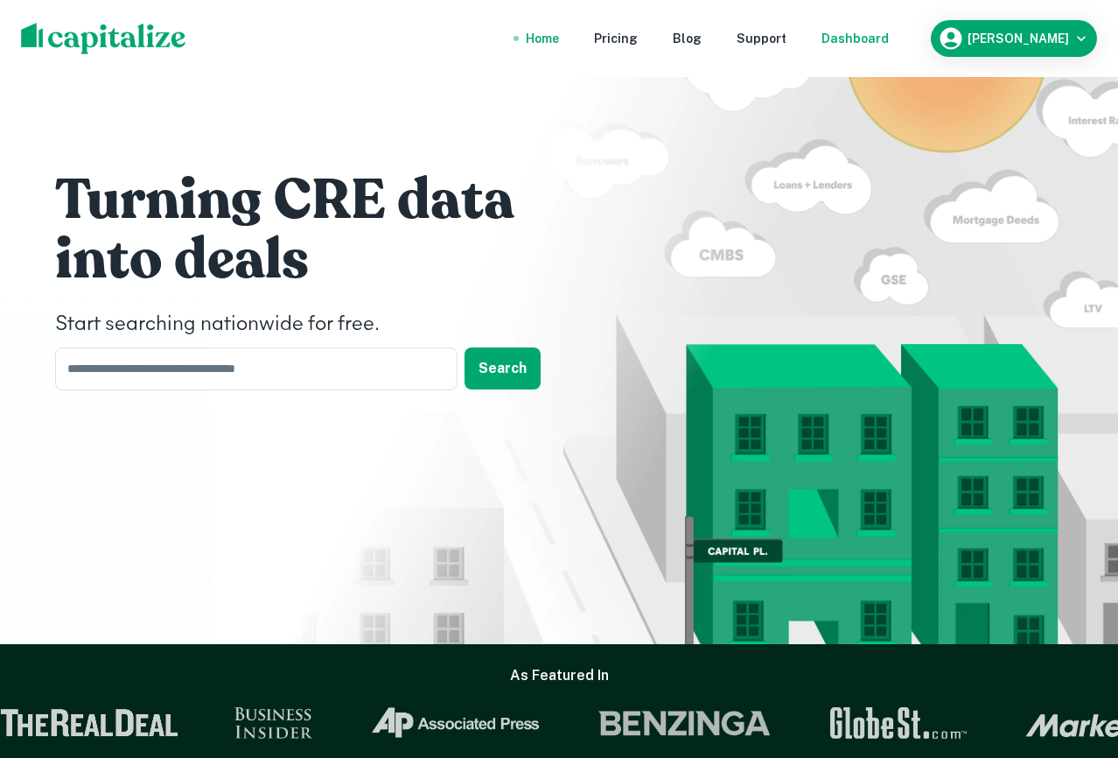
click at [887, 36] on div "Dashboard" at bounding box center [854, 38] width 67 height 19
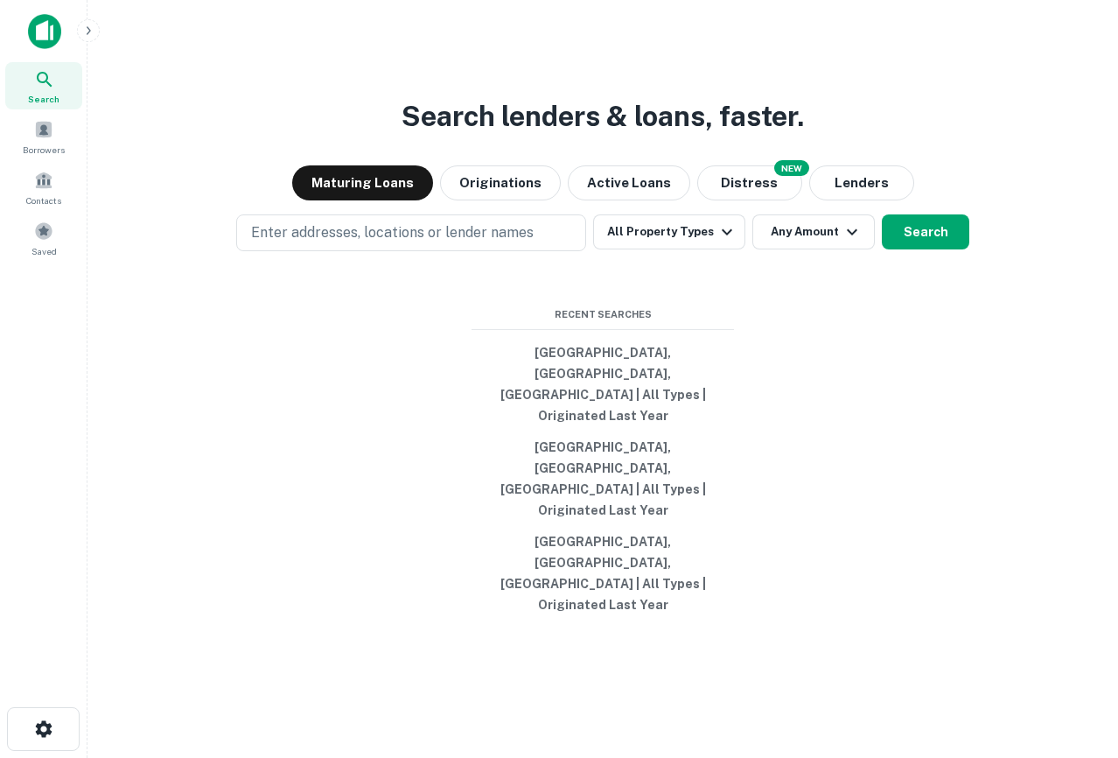
click at [42, 92] on span "Search" at bounding box center [43, 99] width 31 height 14
drag, startPoint x: 901, startPoint y: 184, endPoint x: 344, endPoint y: 220, distance: 558.5
click at [344, 220] on div "Search lenders & loans, faster. Maturing Loans Originations Active Loans NEW Di…" at bounding box center [602, 421] width 1003 height 758
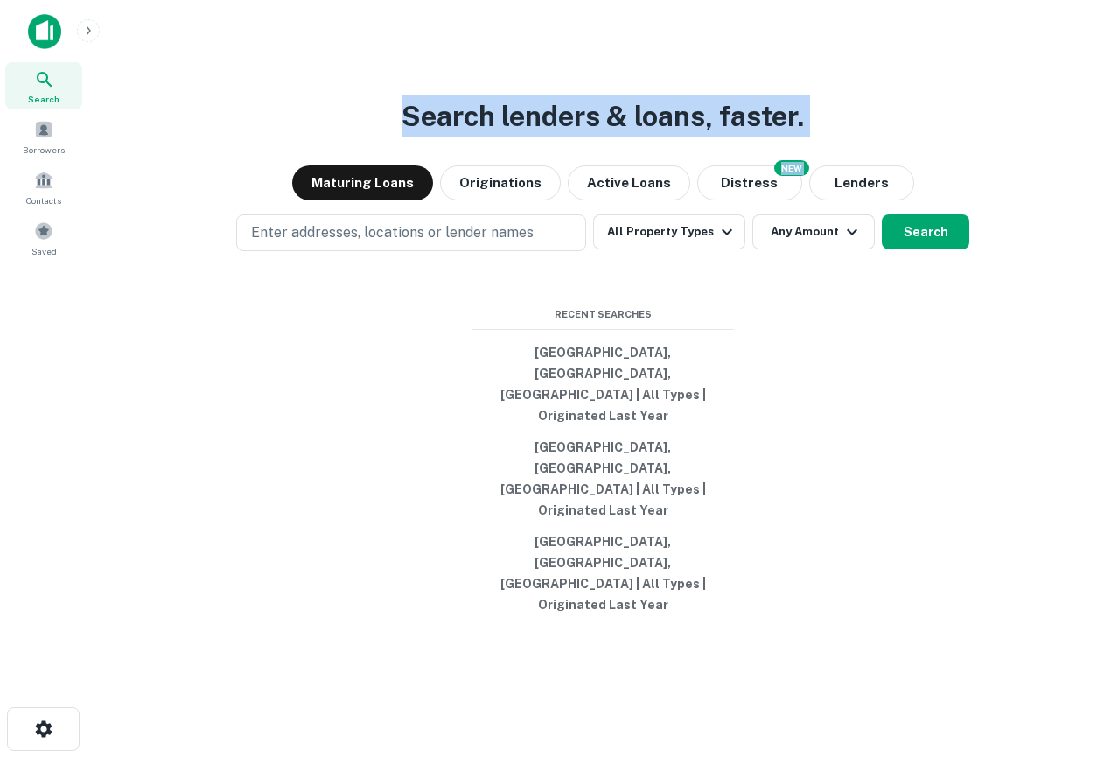
drag, startPoint x: 519, startPoint y: 185, endPoint x: 926, endPoint y: 182, distance: 406.8
click at [926, 182] on div "Search lenders & loans, faster. Maturing Loans Originations Active Loans NEW Di…" at bounding box center [602, 421] width 1003 height 758
click at [744, 200] on button "Distress" at bounding box center [749, 182] width 105 height 35
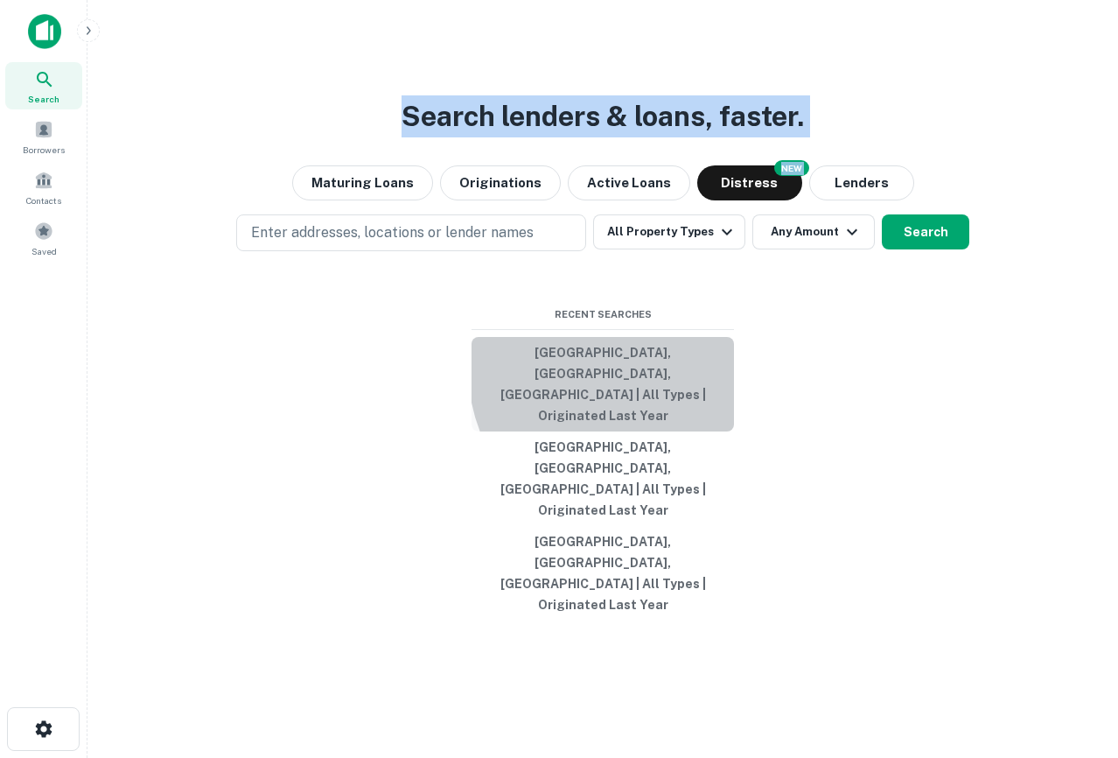
click at [645, 430] on button "[GEOGRAPHIC_DATA], [GEOGRAPHIC_DATA], [GEOGRAPHIC_DATA] | All Types | Originate…" at bounding box center [603, 384] width 262 height 94
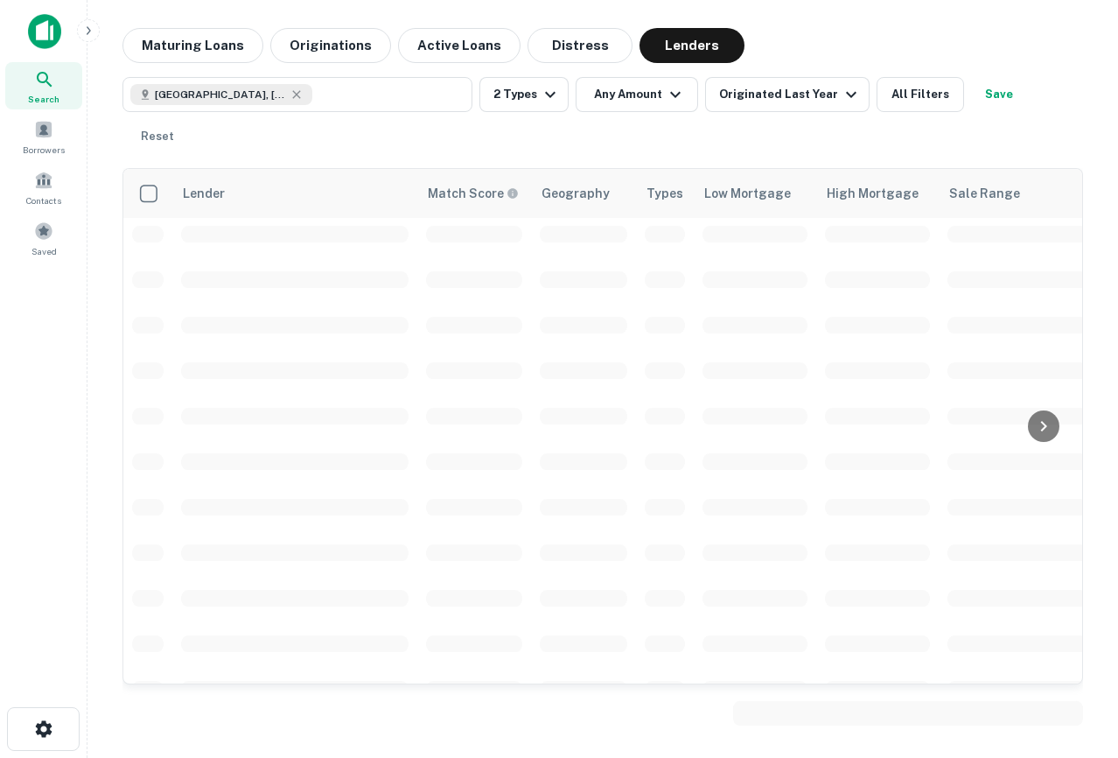
click at [935, 88] on button "All Filters" at bounding box center [920, 94] width 87 height 35
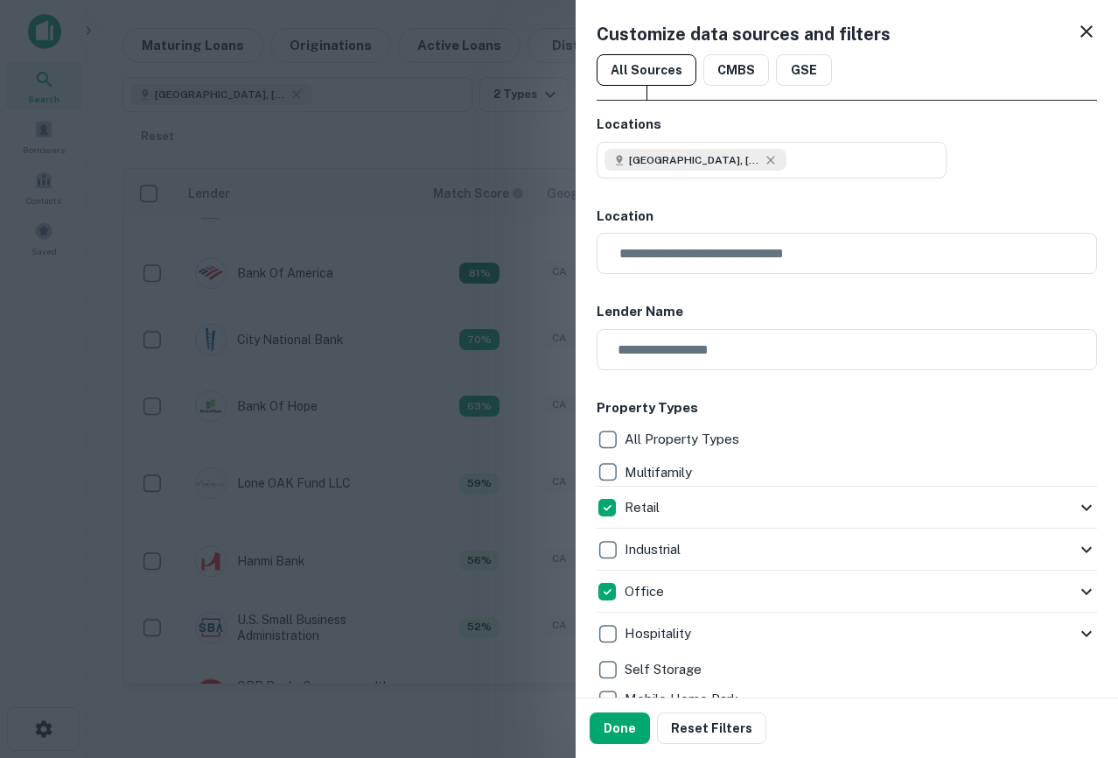
click at [1092, 26] on icon at bounding box center [1086, 31] width 21 height 21
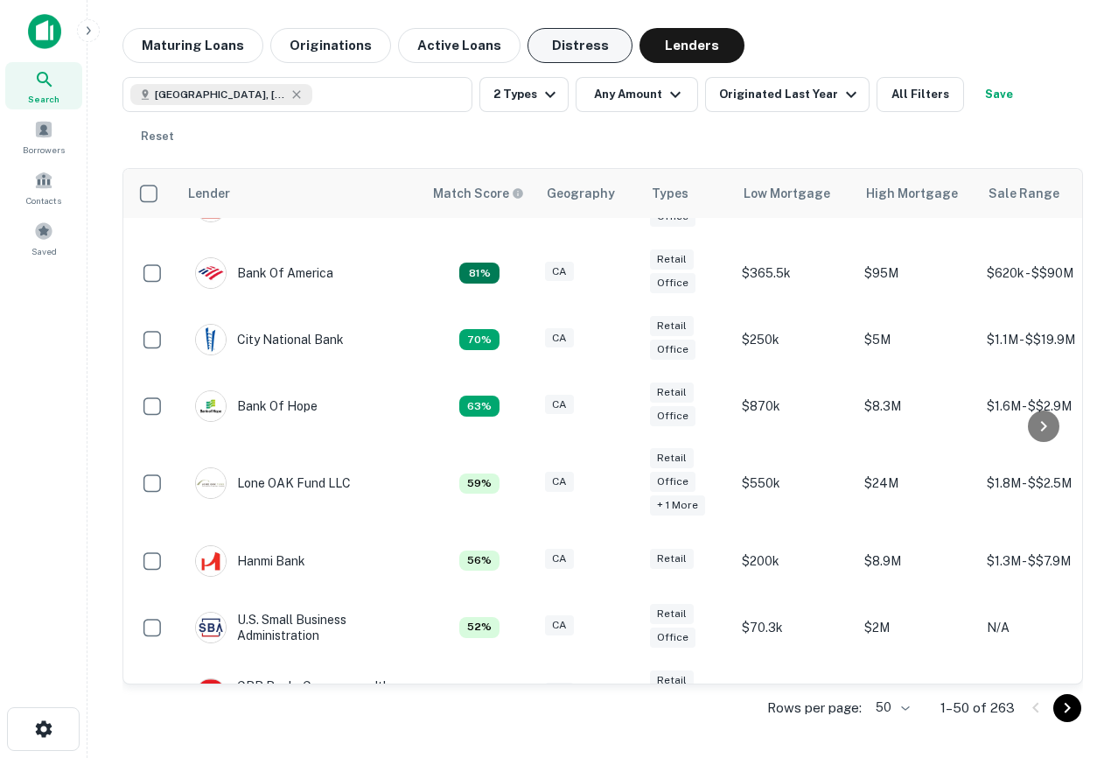
click at [554, 46] on button "Distress" at bounding box center [580, 45] width 105 height 35
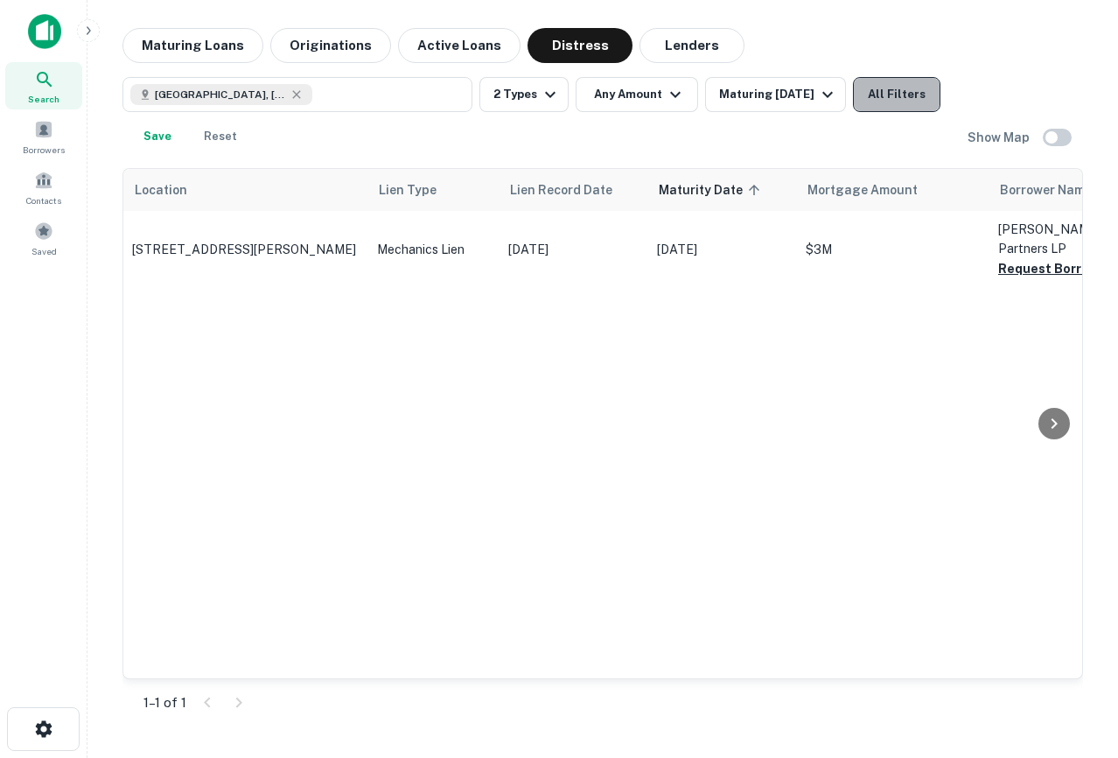
click at [861, 96] on button "All Filters" at bounding box center [896, 94] width 87 height 35
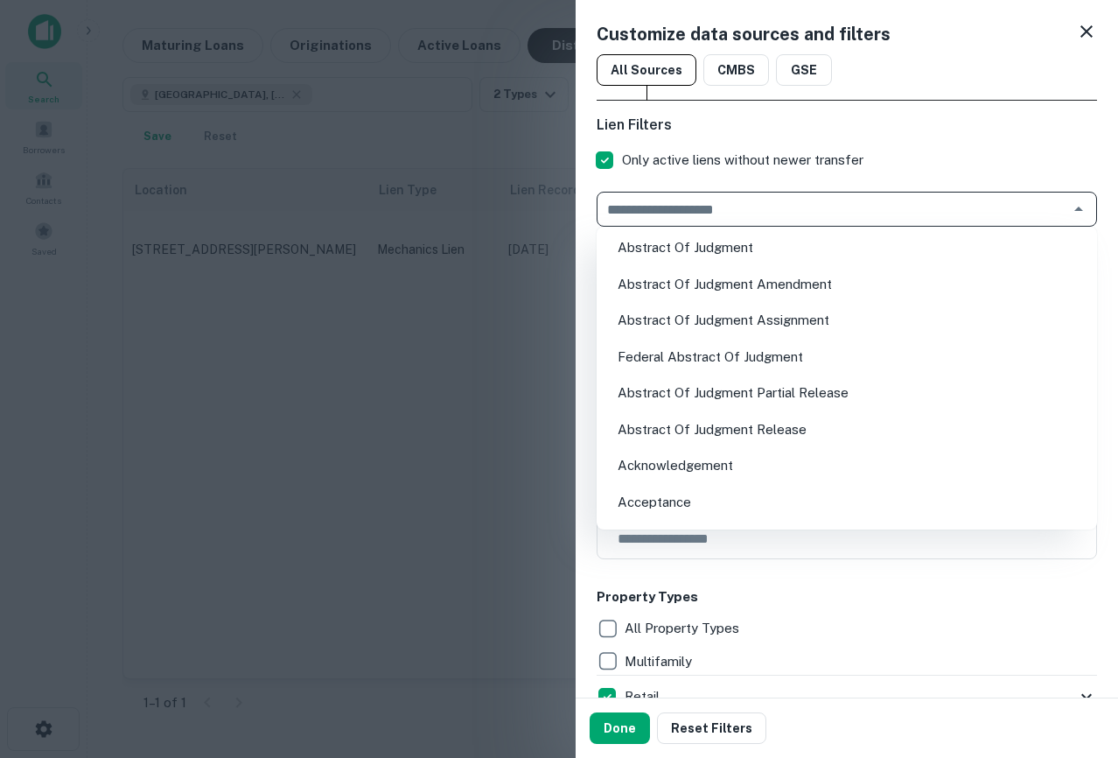
click at [732, 214] on input "text" at bounding box center [832, 209] width 461 height 24
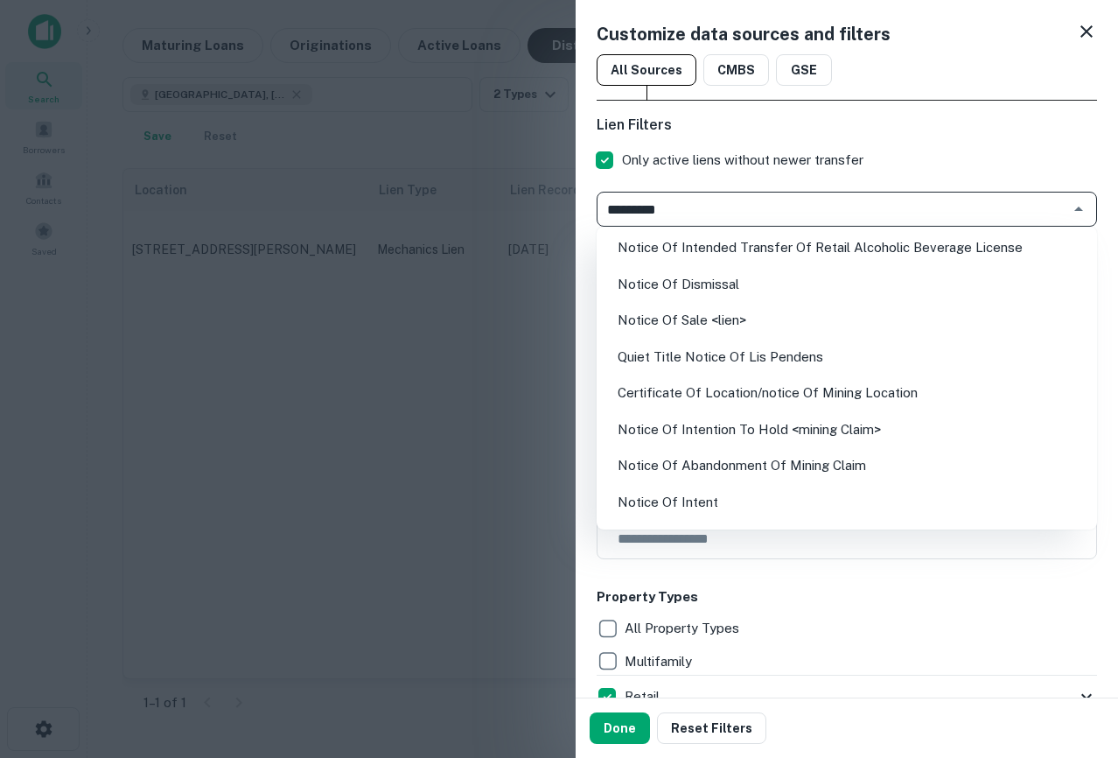
type input "*********"
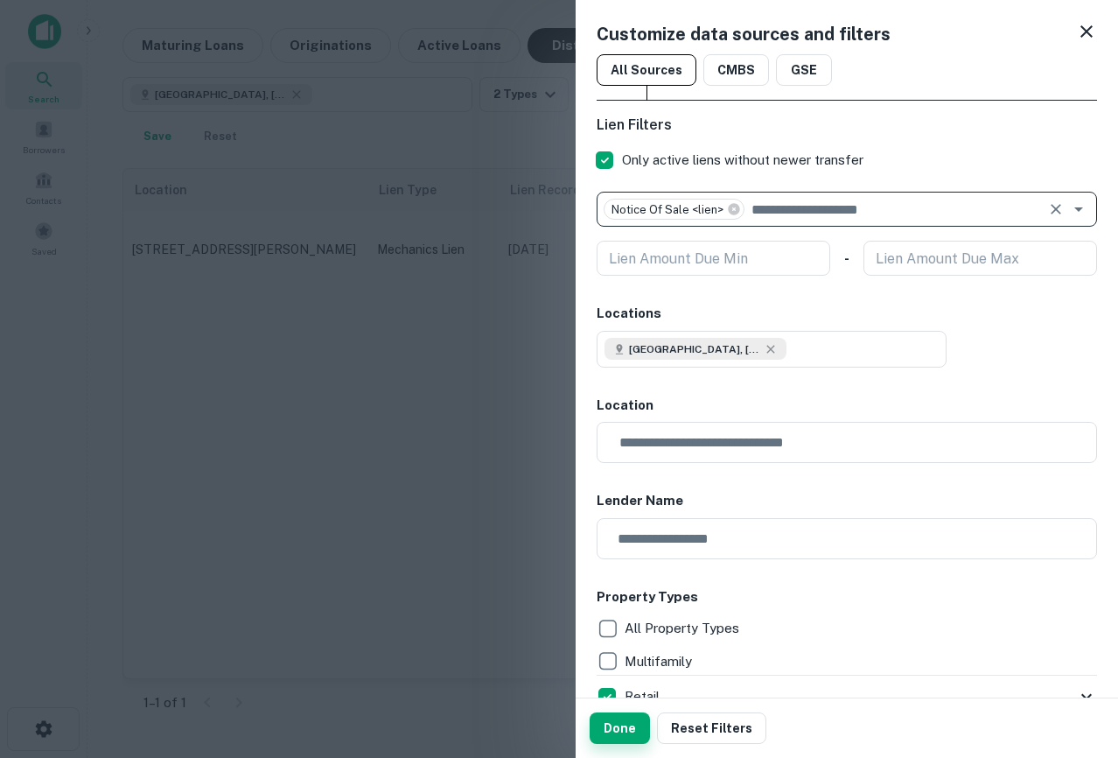
click at [614, 726] on button "Done" at bounding box center [620, 727] width 60 height 31
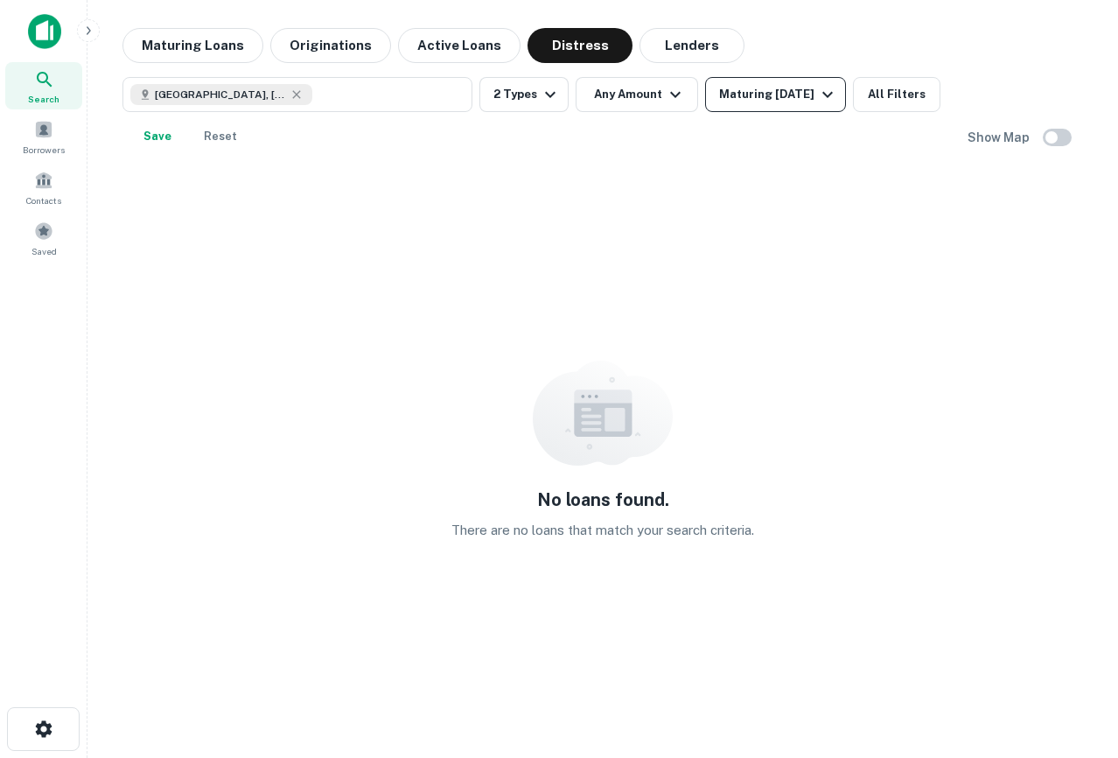
click at [742, 91] on div "Maturing In 1 Year" at bounding box center [778, 94] width 119 height 21
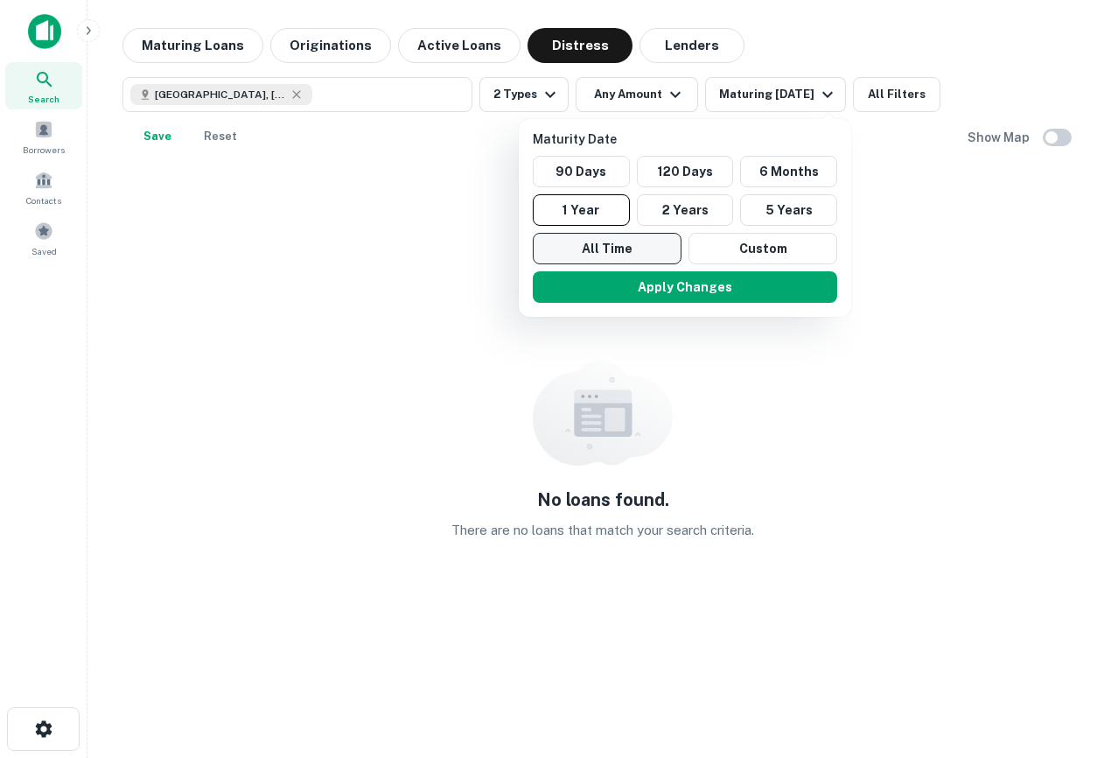
click at [590, 255] on button "All Time" at bounding box center [607, 248] width 149 height 31
drag, startPoint x: 620, startPoint y: 282, endPoint x: 646, endPoint y: 297, distance: 29.9
click at [620, 282] on button "Apply Changes" at bounding box center [686, 286] width 304 height 31
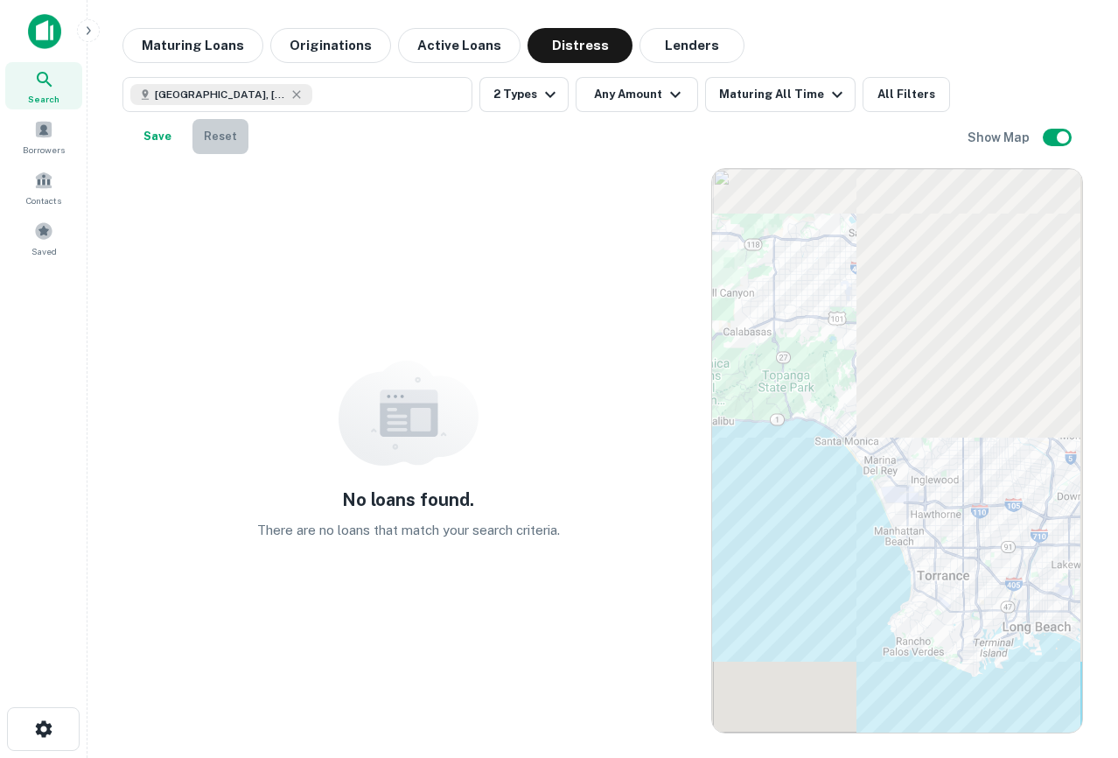
click at [217, 126] on button "Reset" at bounding box center [220, 136] width 56 height 35
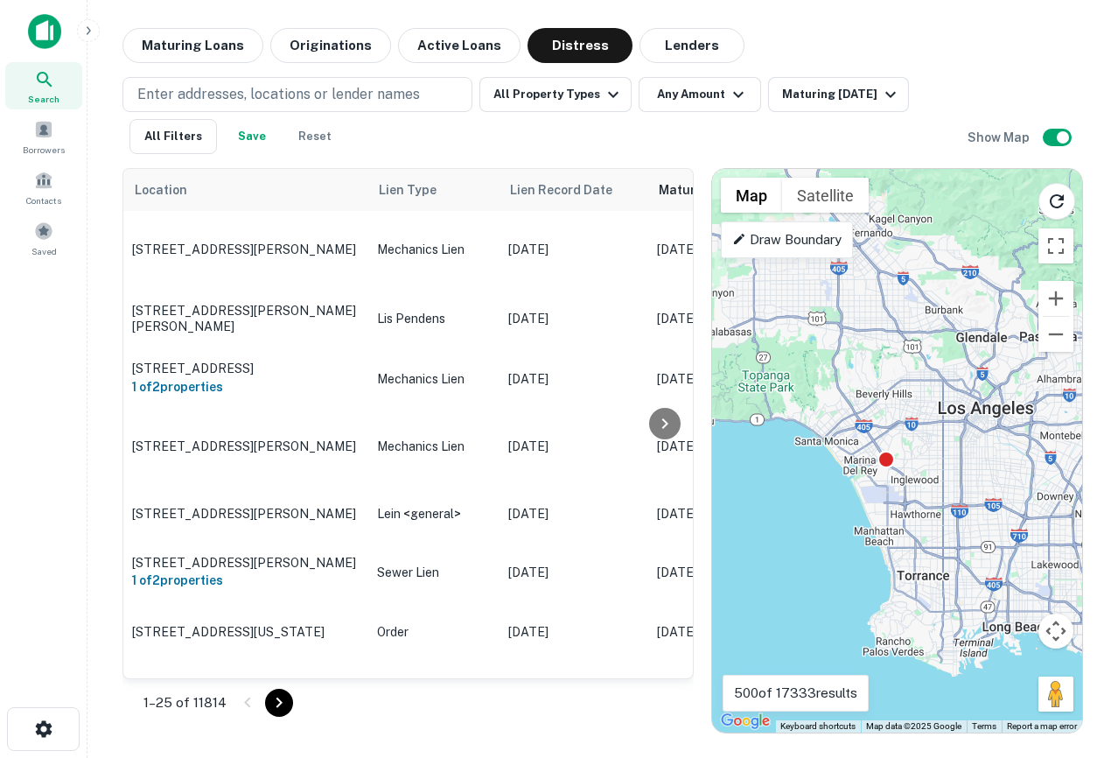
drag, startPoint x: 811, startPoint y: 313, endPoint x: 716, endPoint y: 314, distance: 95.4
click at [716, 314] on div "To activate drag with keyboard, press Alt + Enter. Once in keyboard drag state,…" at bounding box center [897, 450] width 370 height 563
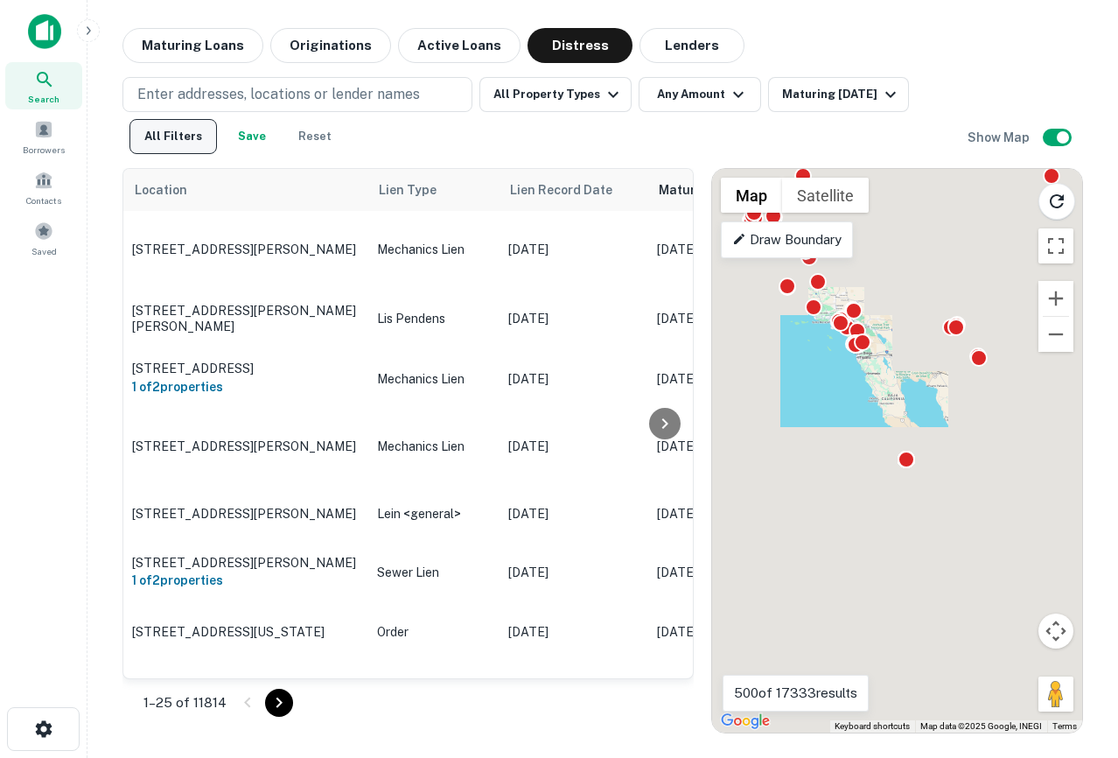
click at [167, 147] on button "All Filters" at bounding box center [172, 136] width 87 height 35
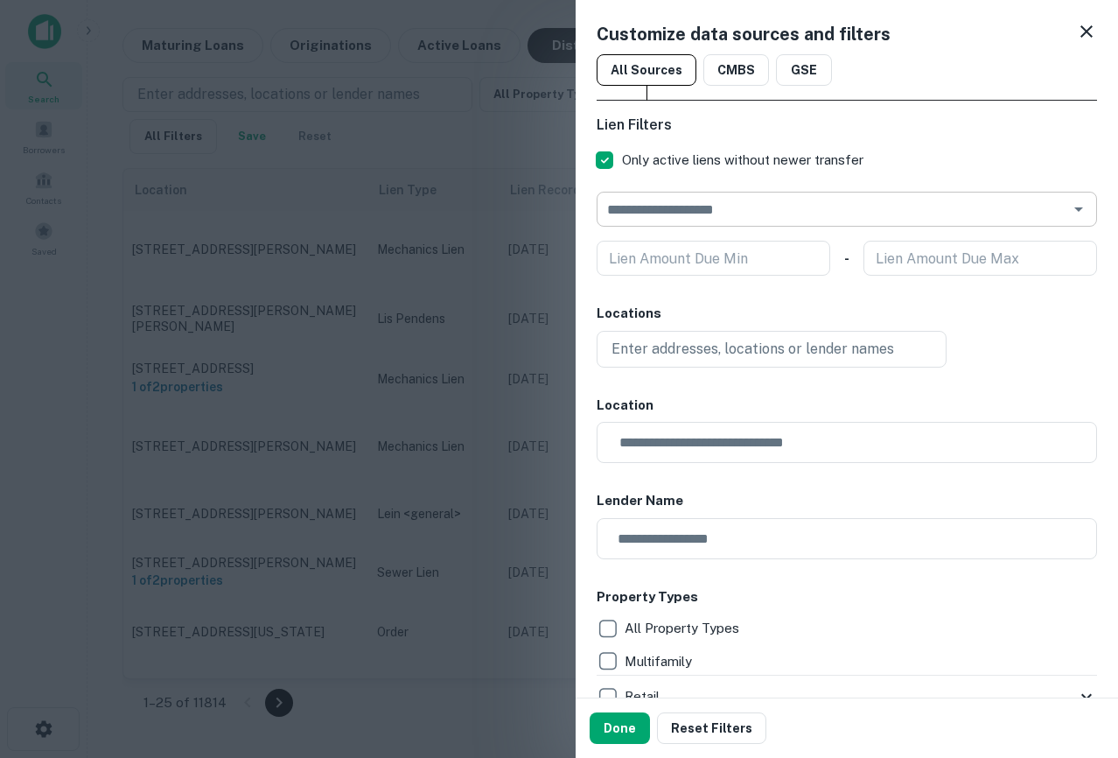
click at [710, 217] on input "text" at bounding box center [832, 209] width 461 height 24
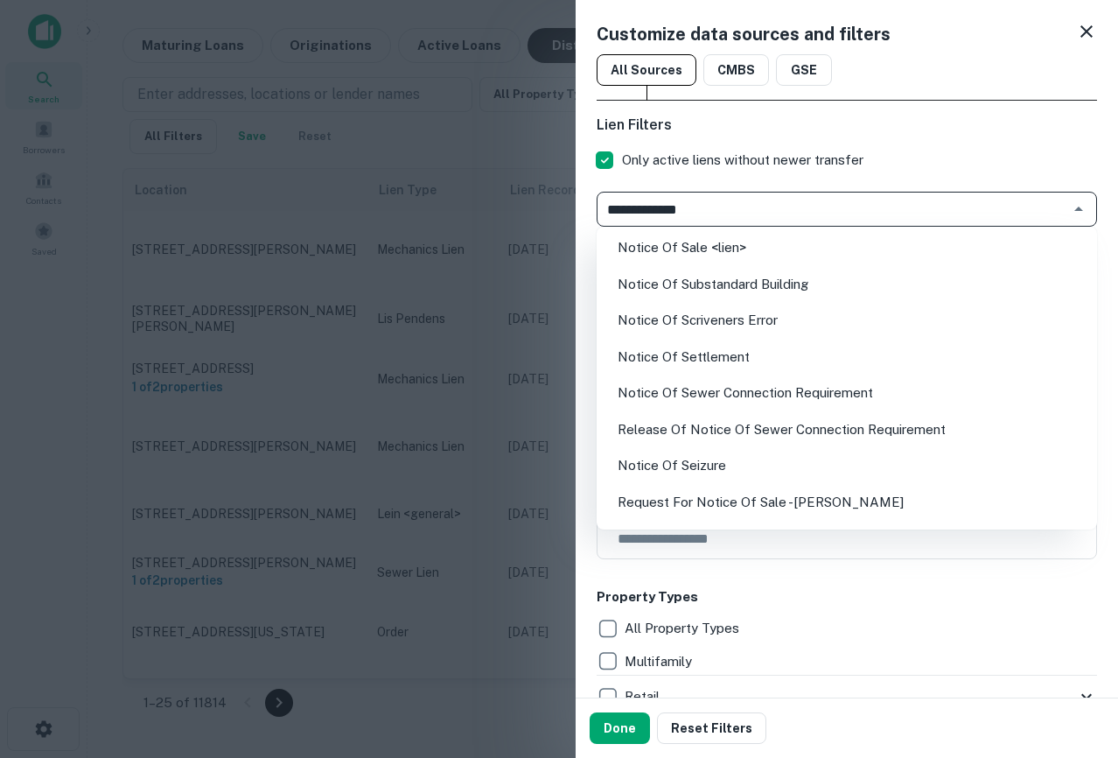
type input "**********"
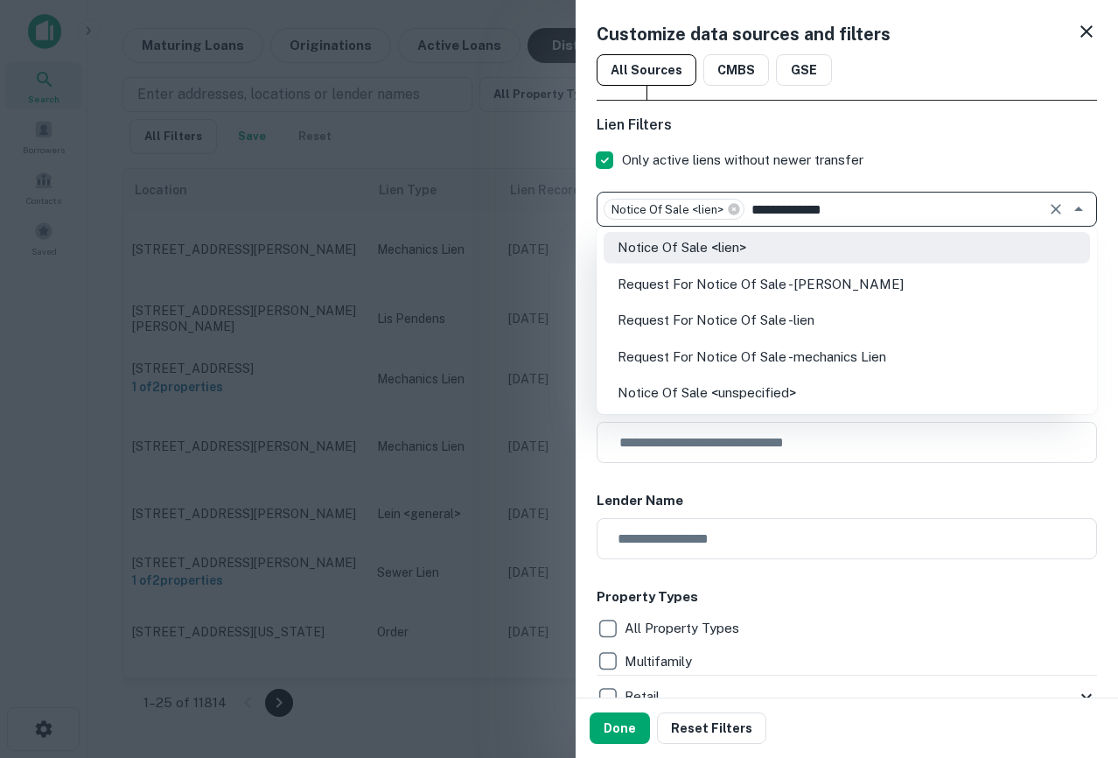
type input "**********"
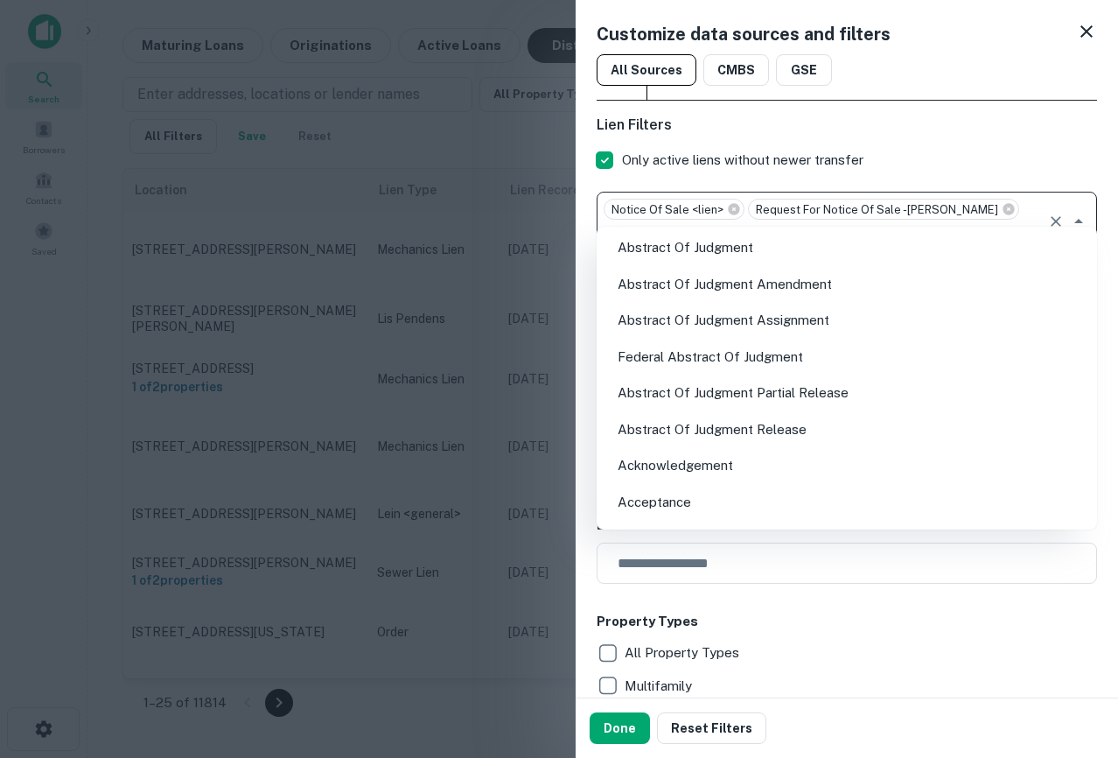
scroll to position [25, 0]
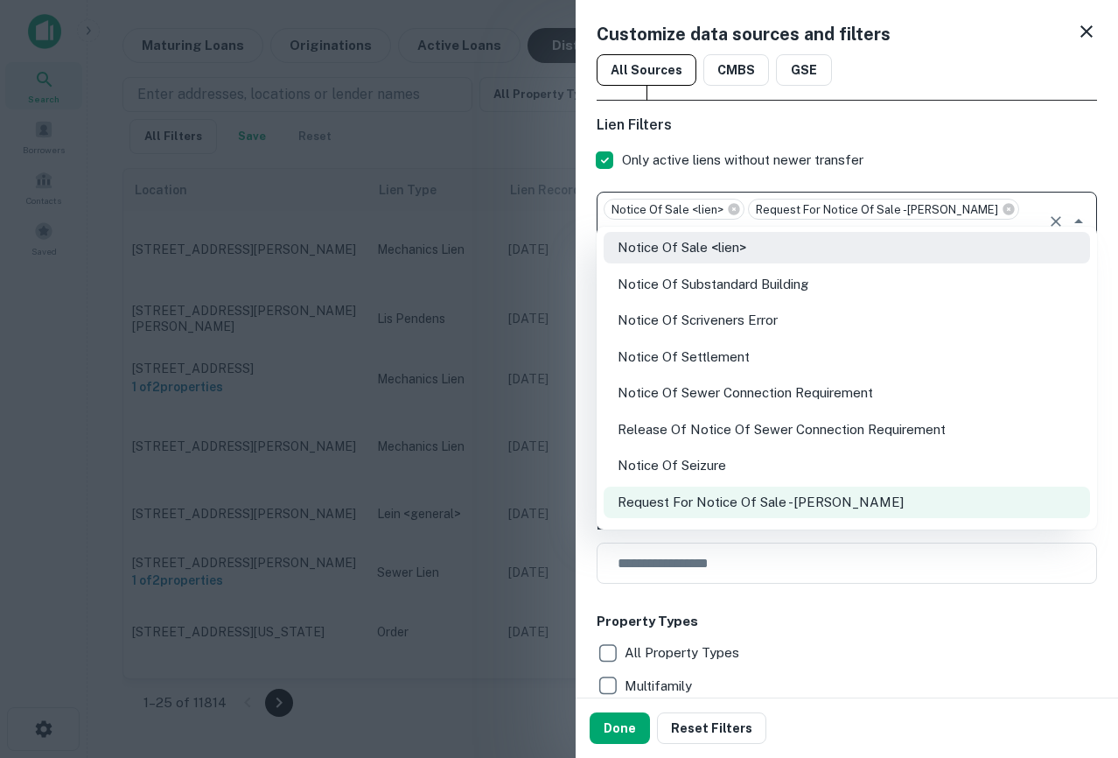
type input "**********"
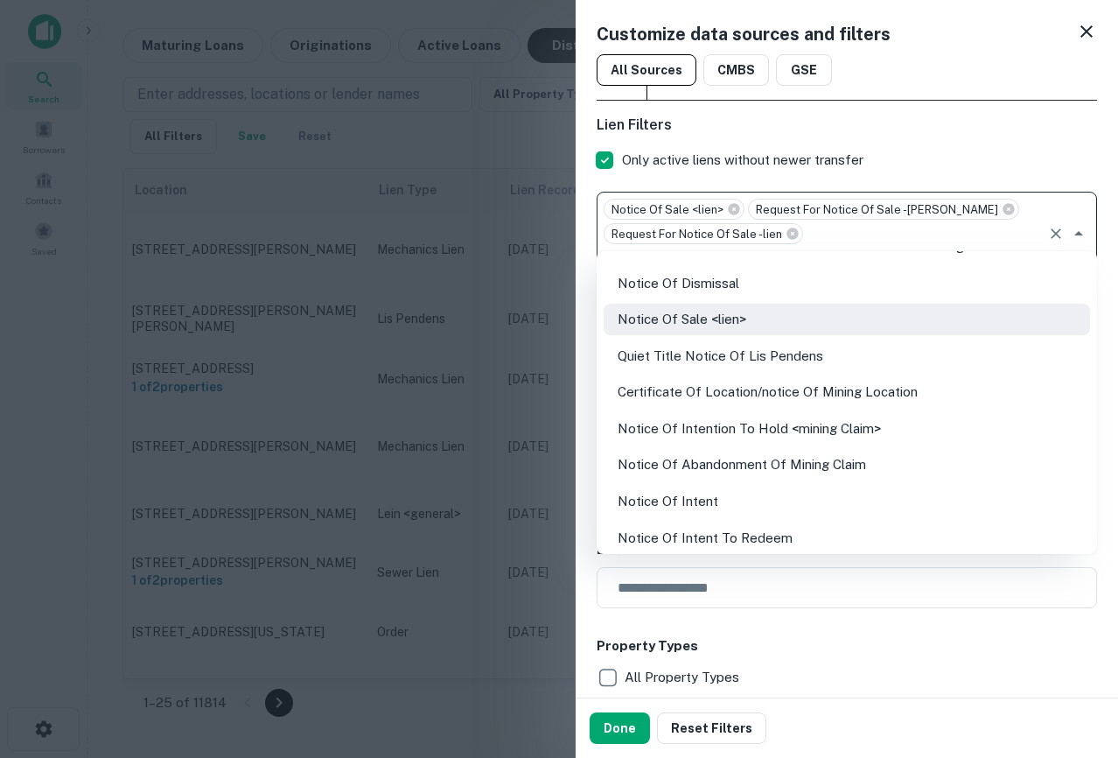
scroll to position [0, 0]
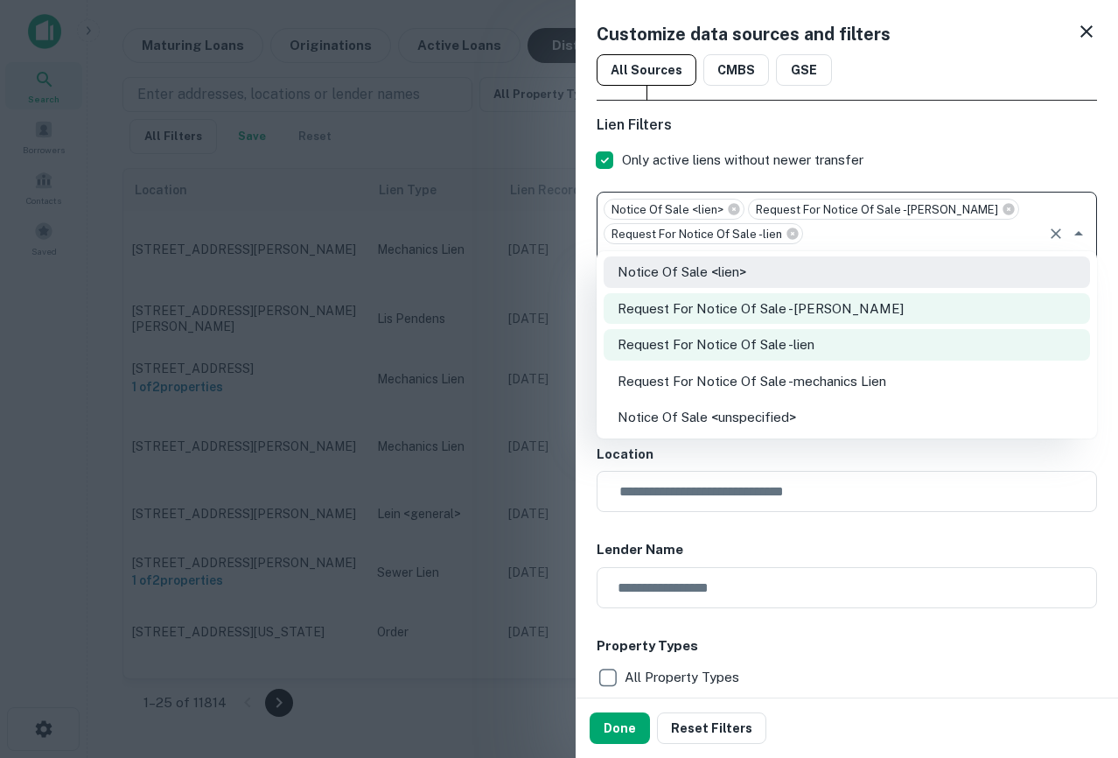
type input "**********"
click at [765, 381] on li "Request For Notice Of Sale -mechanics Lien" at bounding box center [847, 381] width 486 height 31
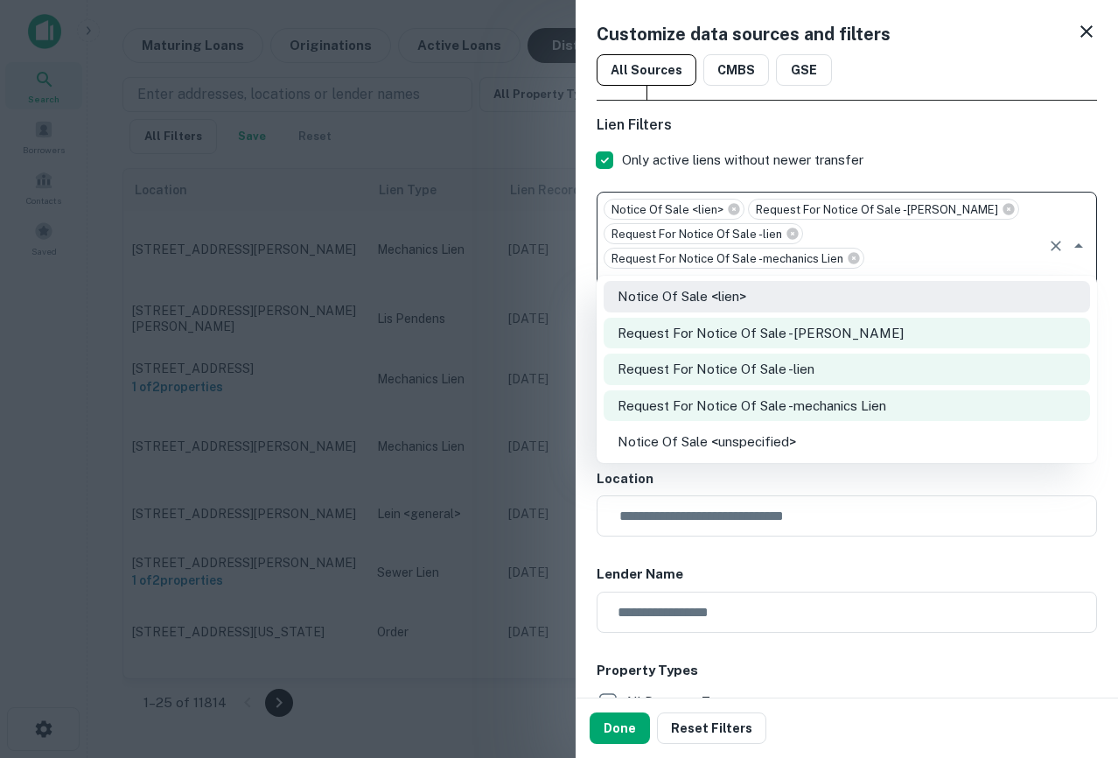
type input "**********"
click at [795, 451] on li "Notice Of Sale <unspecified>" at bounding box center [847, 441] width 486 height 31
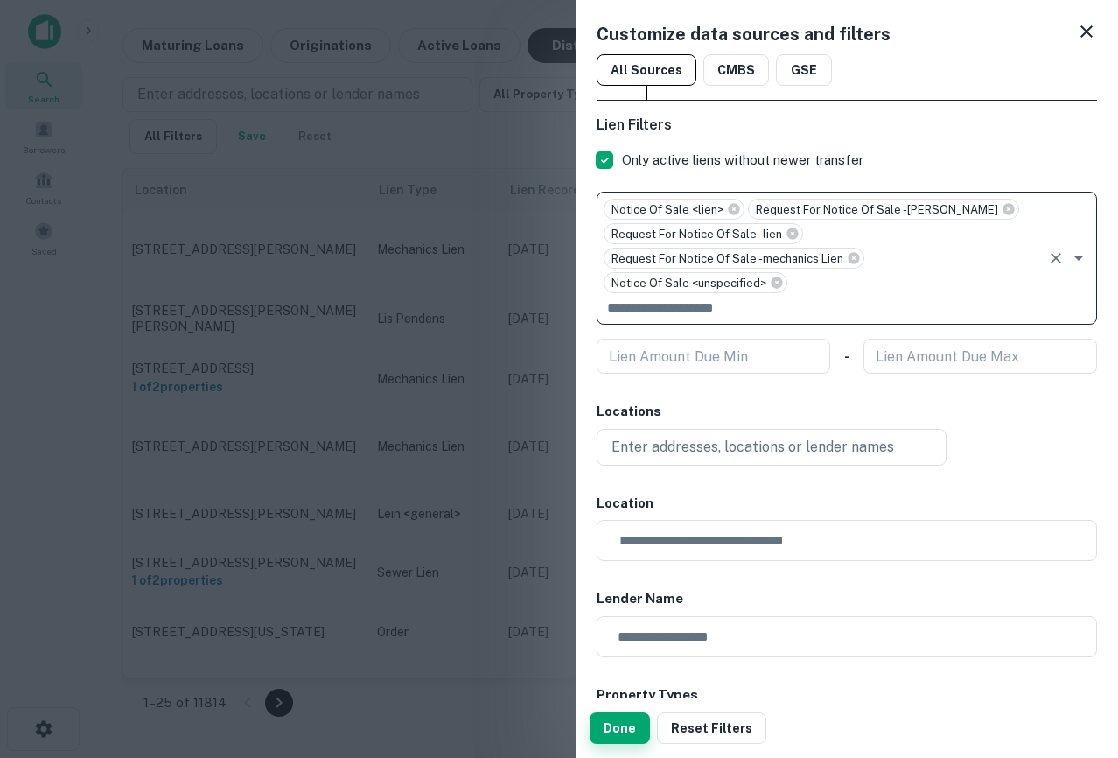
click at [619, 723] on button "Done" at bounding box center [620, 727] width 60 height 31
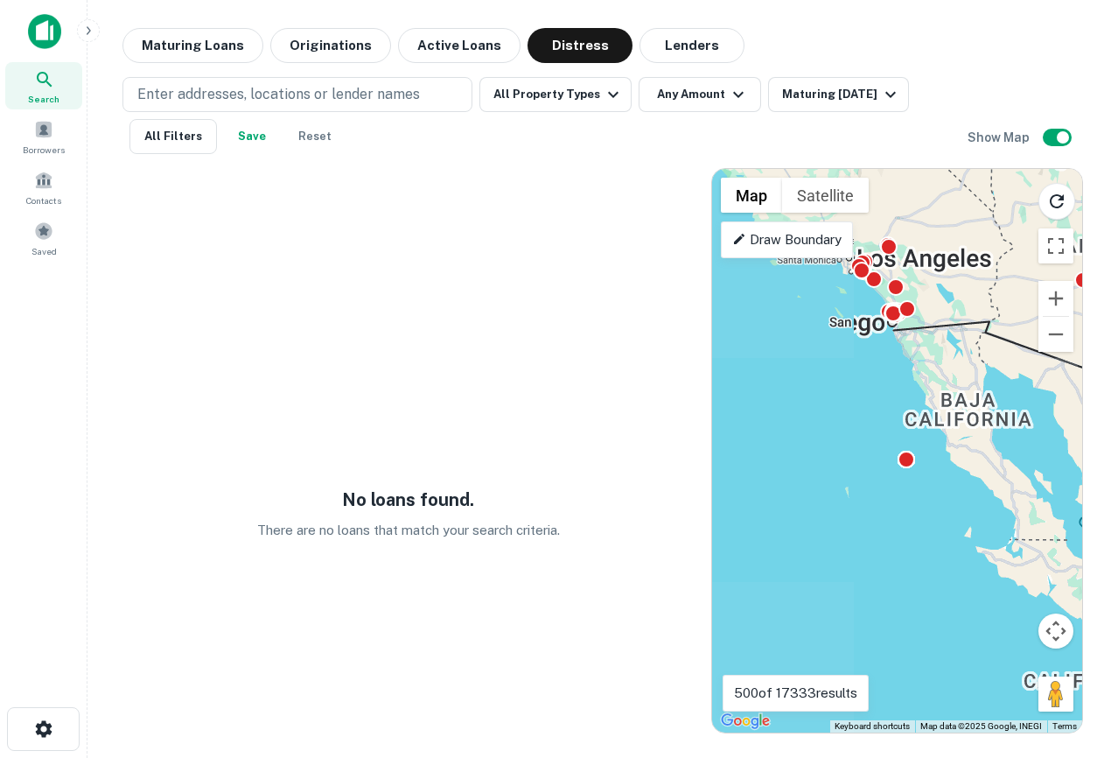
drag, startPoint x: 816, startPoint y: 388, endPoint x: 770, endPoint y: 537, distance: 155.8
click at [770, 537] on div "To activate drag with keyboard, press Alt + Enter. Once in keyboard drag state,…" at bounding box center [897, 450] width 370 height 563
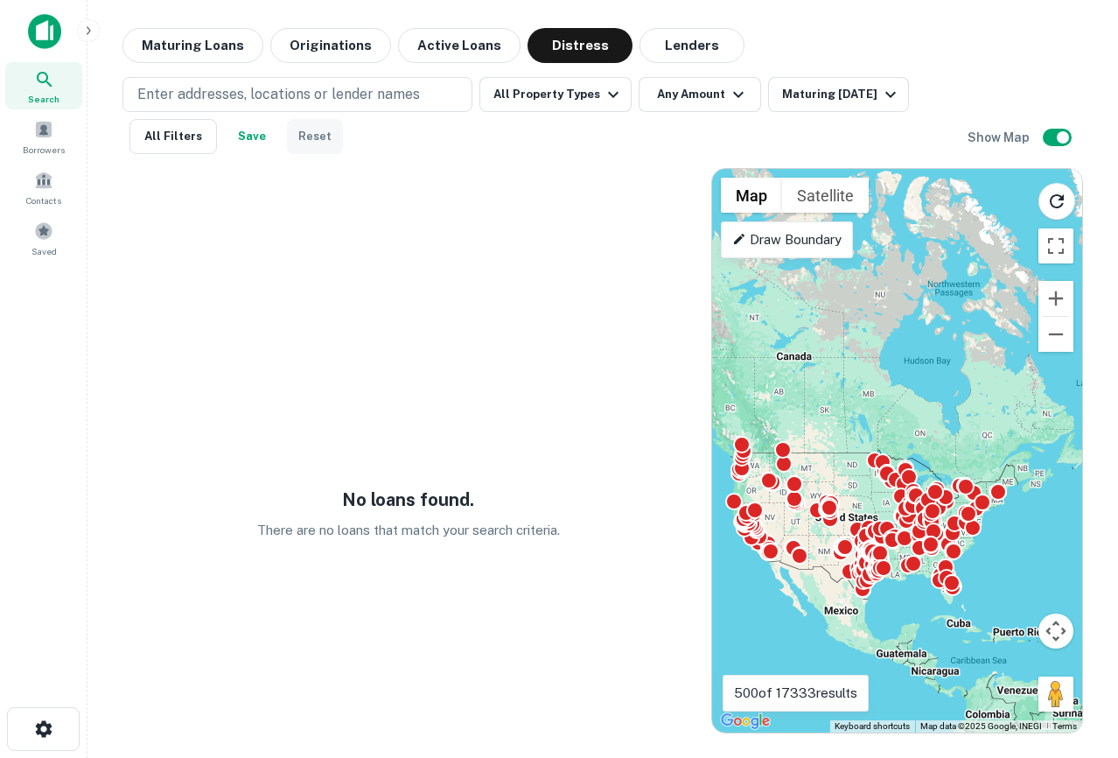
click at [309, 133] on button "Reset" at bounding box center [315, 136] width 56 height 35
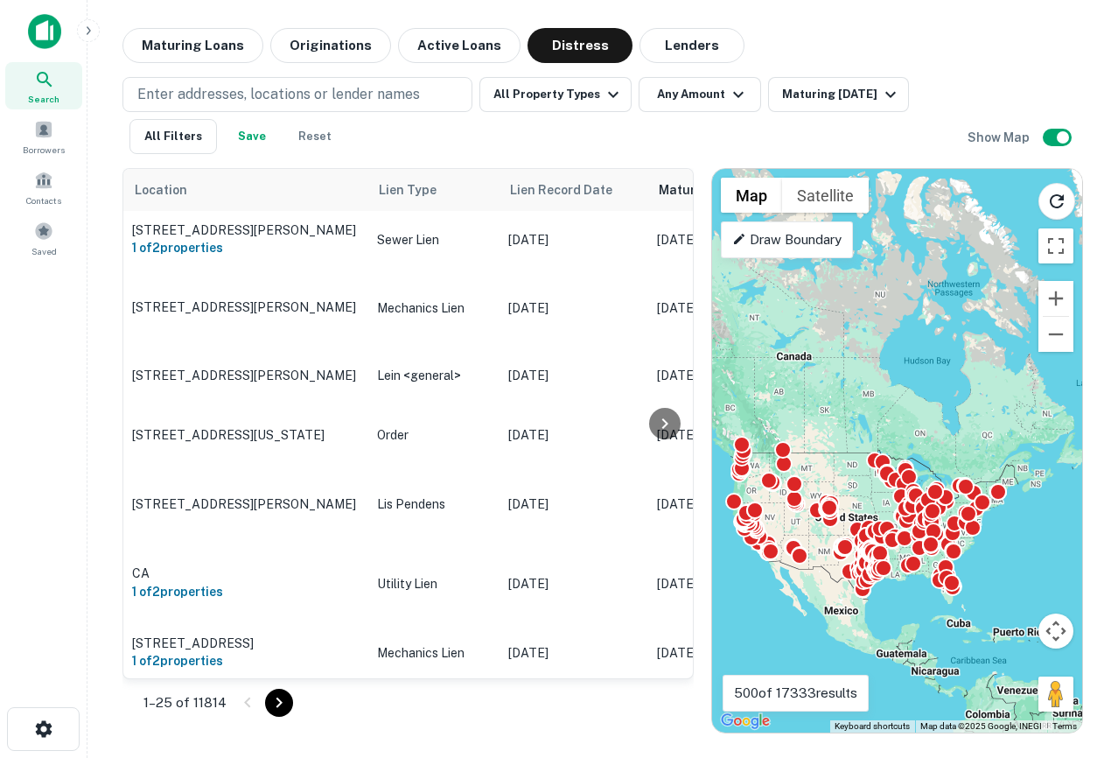
click at [52, 38] on img at bounding box center [44, 31] width 33 height 35
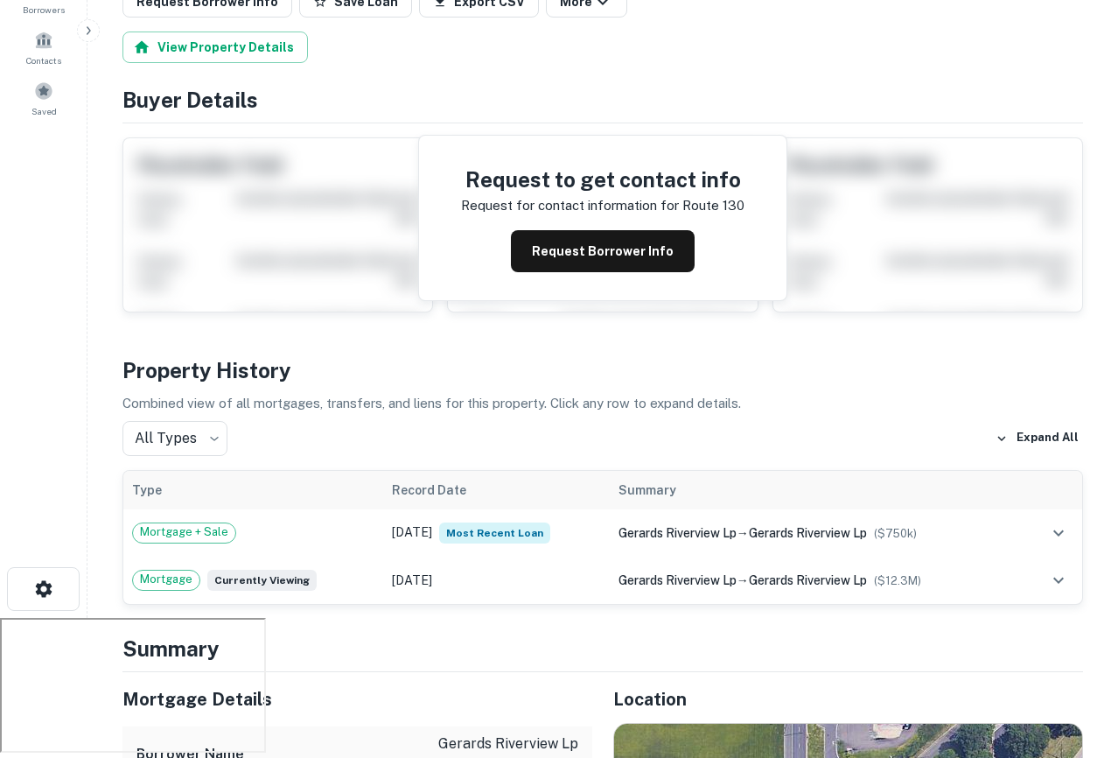
scroll to position [149, 0]
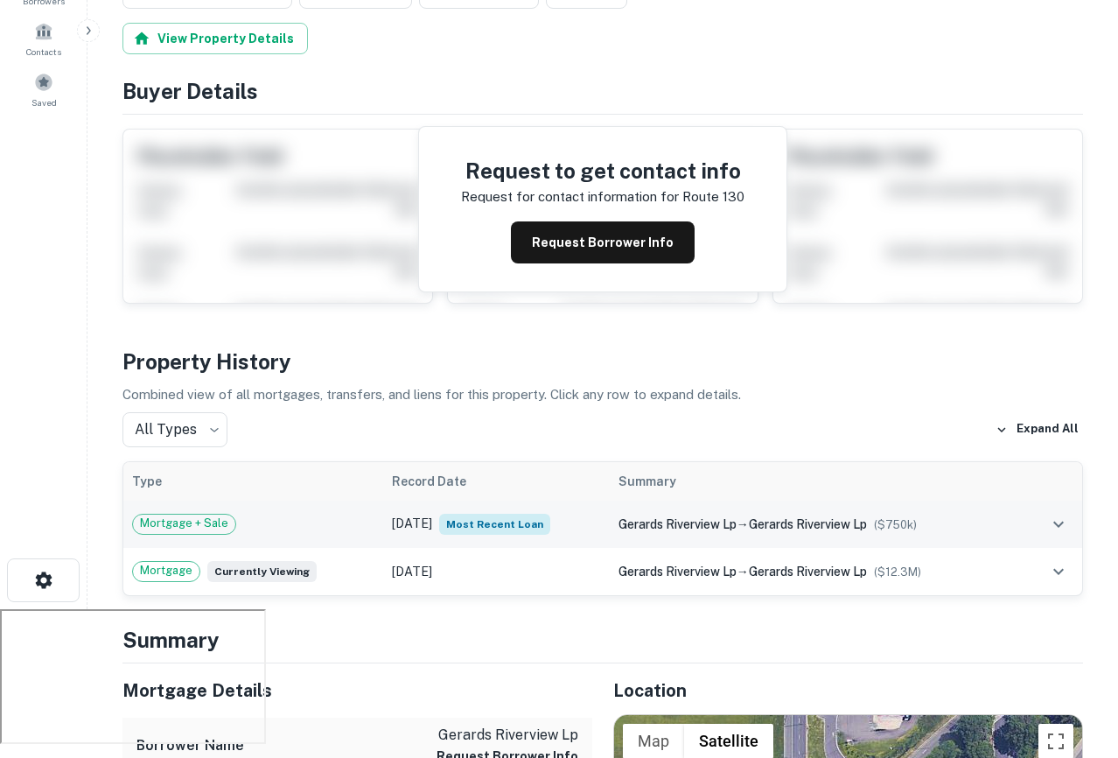
click at [902, 518] on span "($ 750k )" at bounding box center [895, 524] width 43 height 13
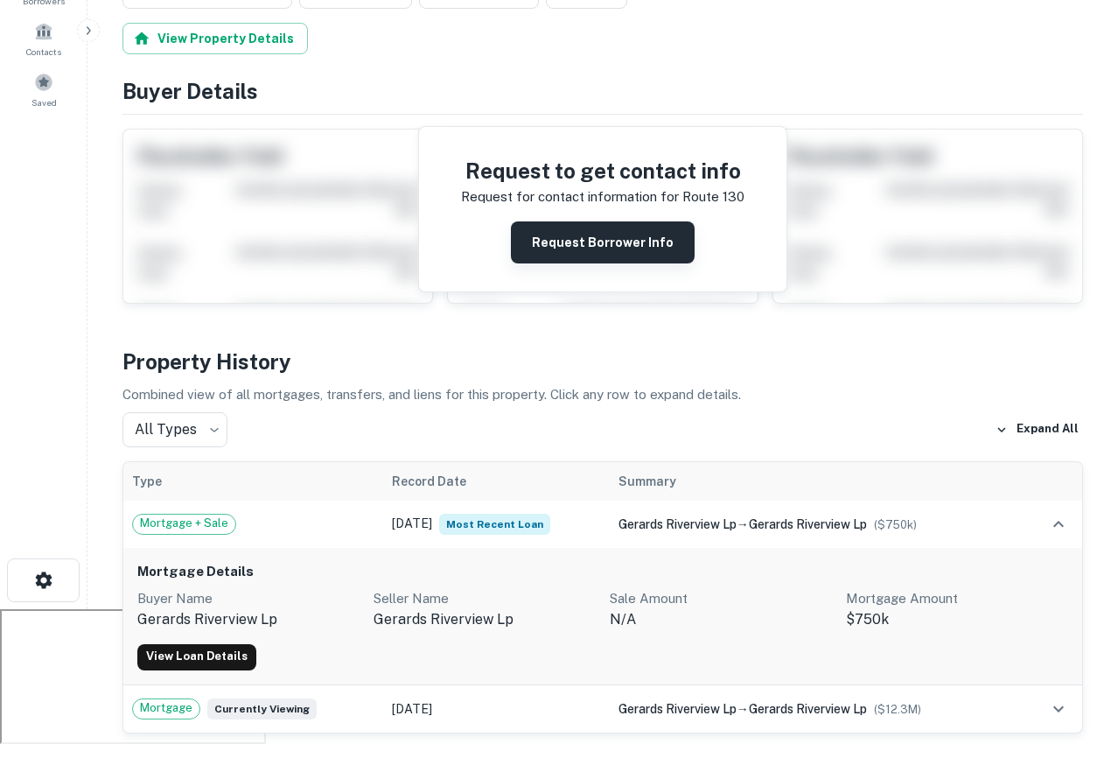
click at [615, 243] on button "Request Borrower Info" at bounding box center [603, 242] width 184 height 42
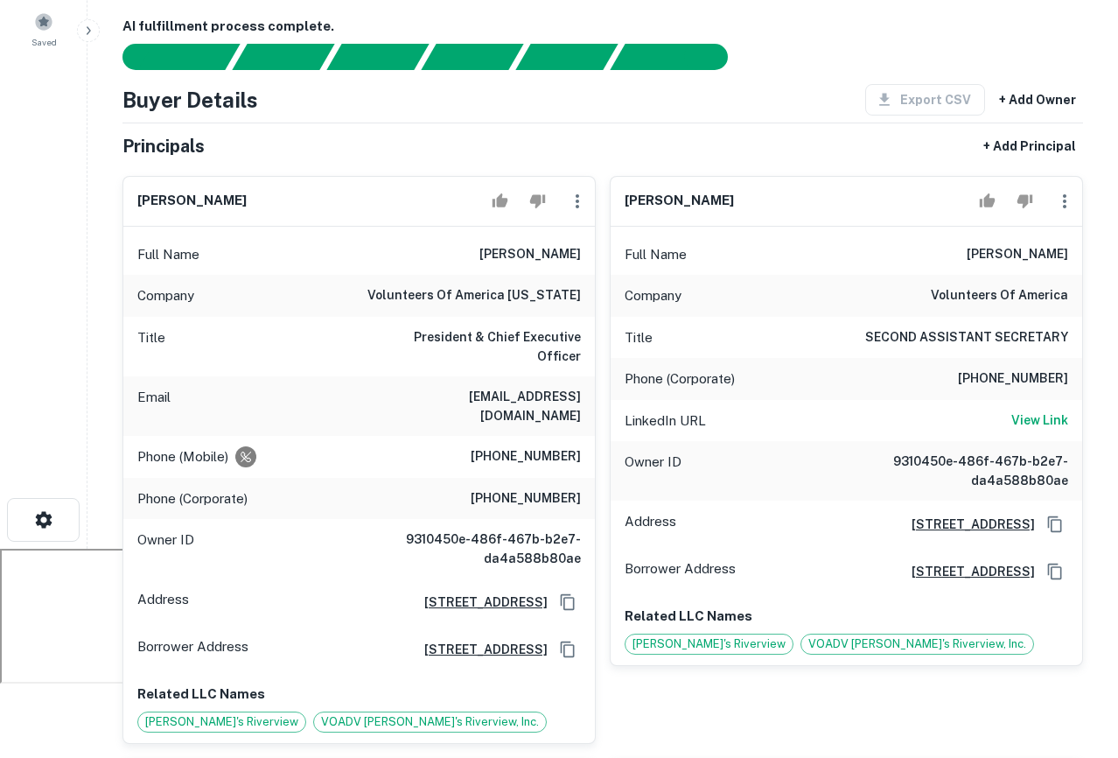
scroll to position [0, 0]
